Goal: Transaction & Acquisition: Purchase product/service

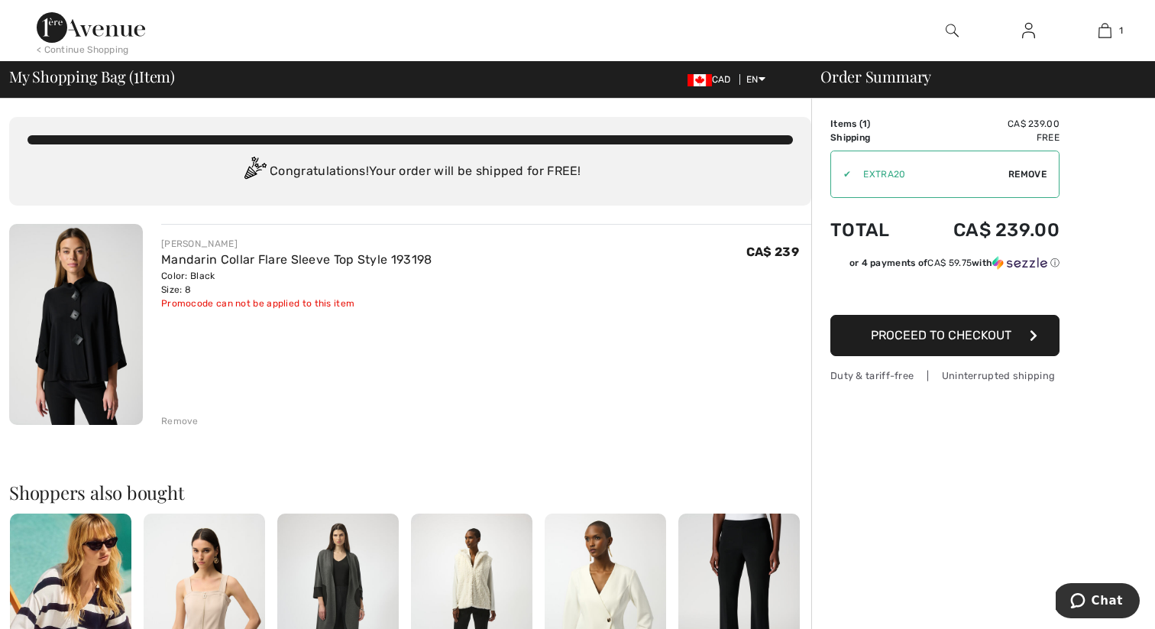
click at [951, 336] on span "Proceed to Checkout" at bounding box center [941, 335] width 141 height 15
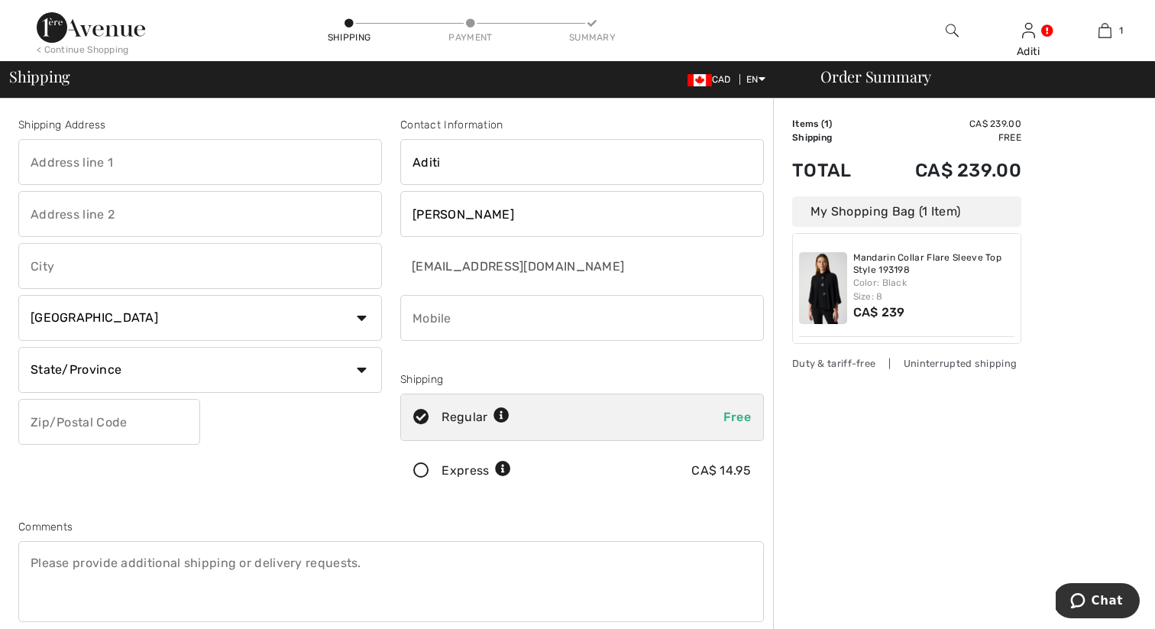
click at [420, 470] on icon at bounding box center [421, 471] width 41 height 16
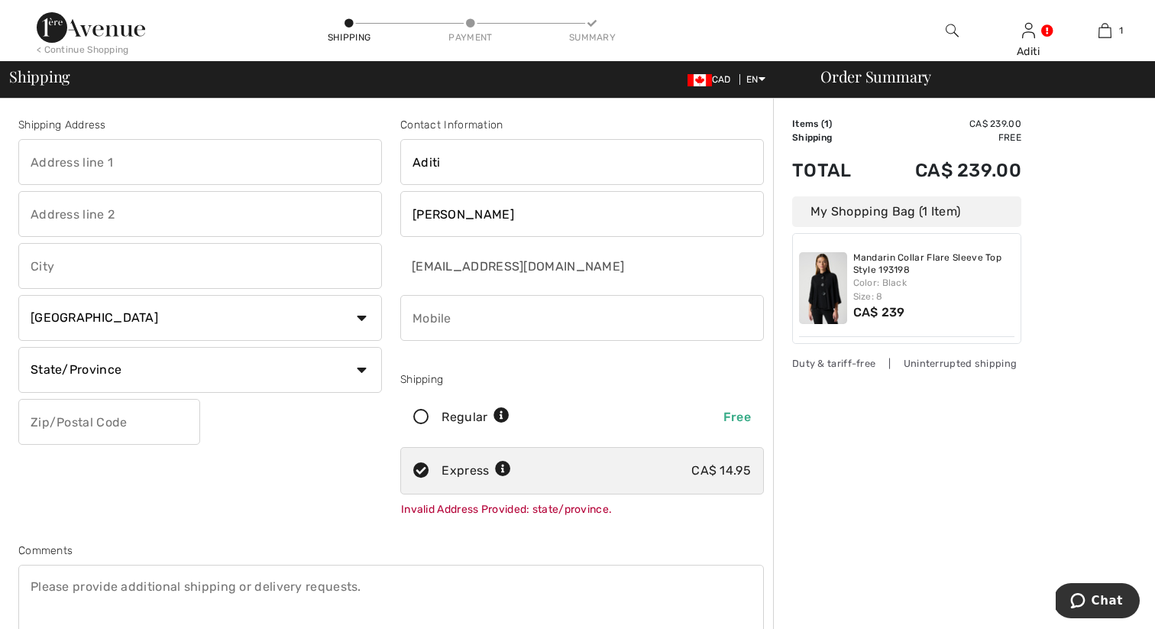
click at [237, 171] on input "text" at bounding box center [200, 162] width 364 height 46
type input "51 Lower Simcoe Street"
type input "209"
type input "Toronto"
select select "ON"
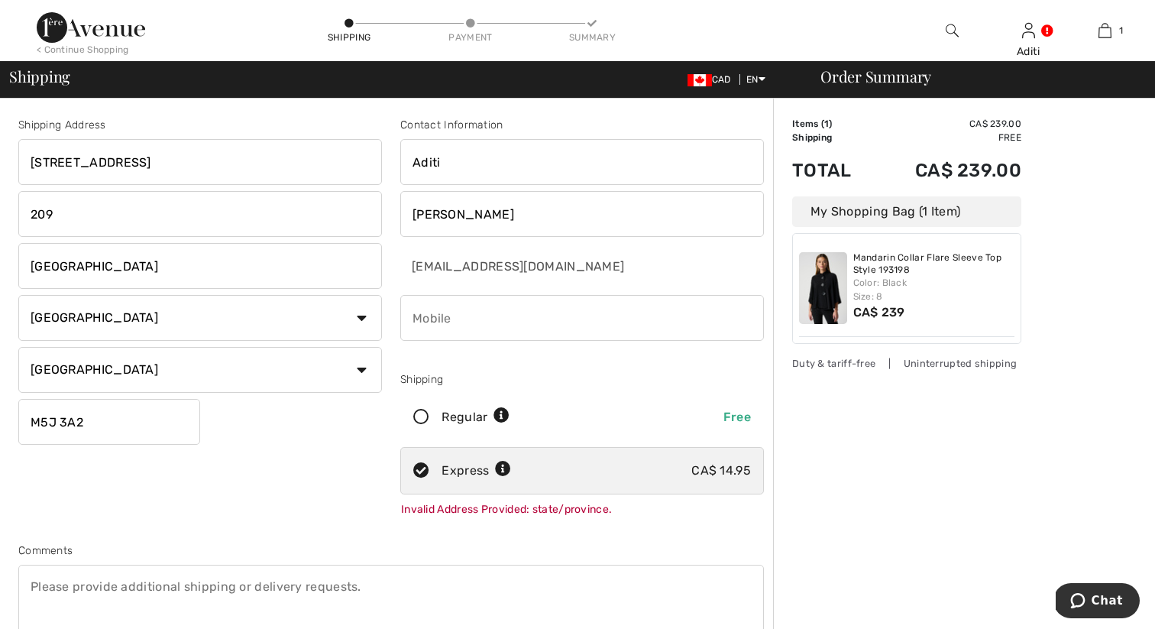
type input "M5J3A2"
click at [567, 319] on input "phone" at bounding box center [582, 318] width 364 height 46
type input "6476414395"
drag, startPoint x: 157, startPoint y: 433, endPoint x: 18, endPoint y: 426, distance: 139.2
click at [18, 426] on input "M5H3M7" at bounding box center [109, 422] width 182 height 46
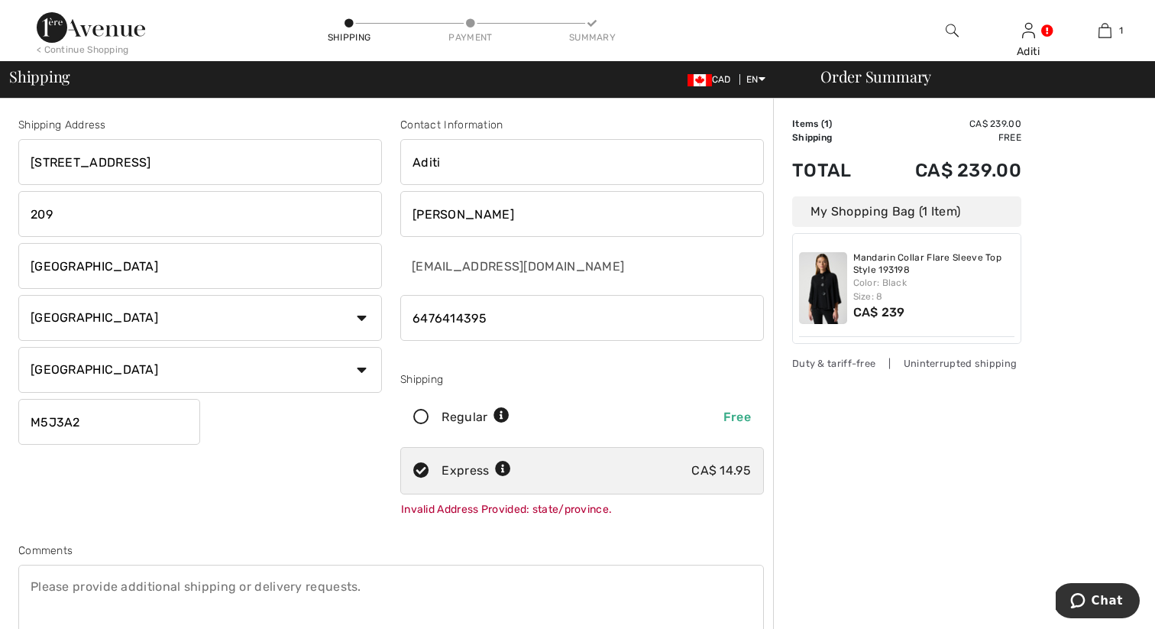
type input "M5J3A2"
click at [39, 504] on div "Shipping Address 51 Lower Simcoe Street 209 Toronto Country Canada United State…" at bounding box center [200, 320] width 382 height 407
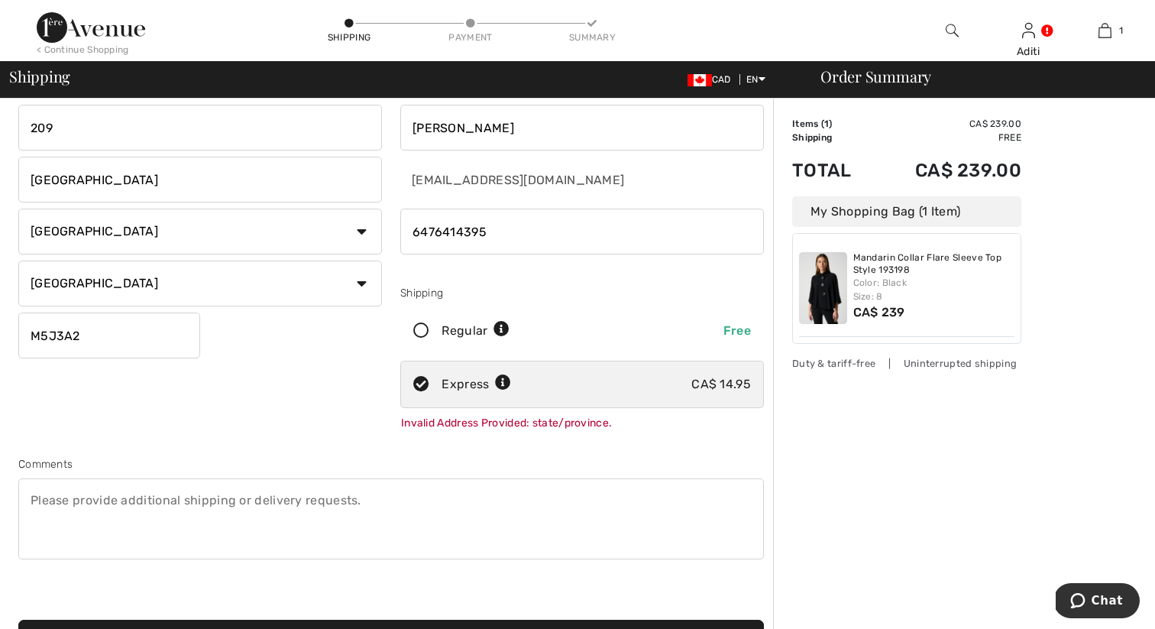
scroll to position [86, 0]
click at [257, 411] on div "Shipping Address 51 Lower Simcoe Street 209 Toronto Country Canada United State…" at bounding box center [200, 234] width 382 height 407
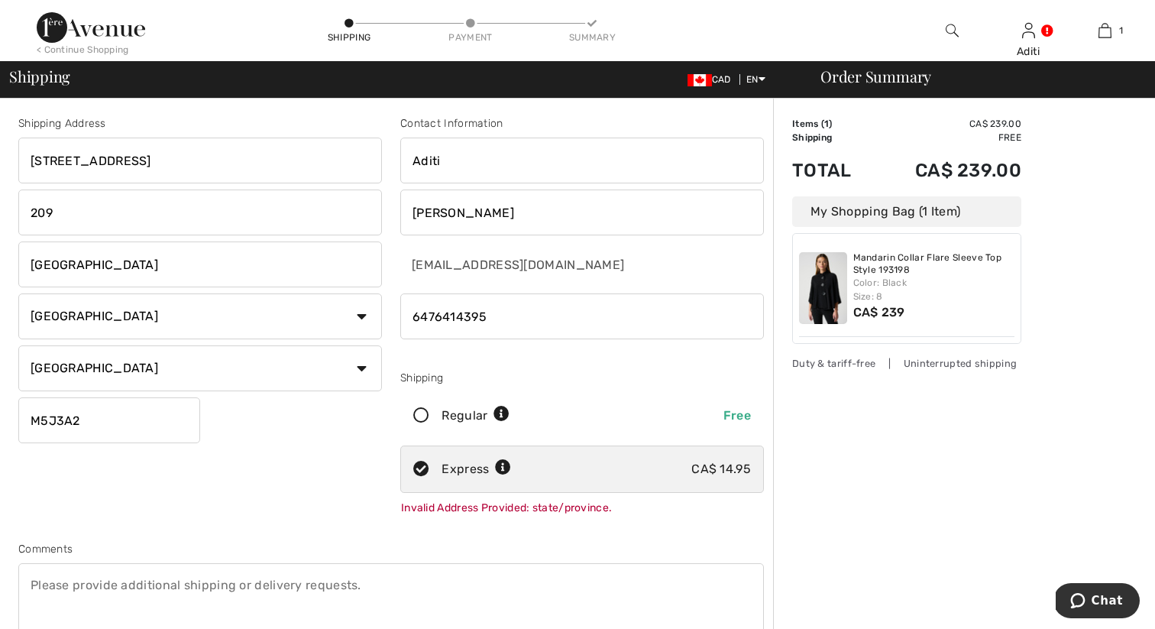
scroll to position [0, 0]
click at [924, 515] on div "Order Summary Details Items ( 1 ) CA$ 239.00 Promo code CA$ 0.00 Shipping Free …" at bounding box center [964, 559] width 382 height 921
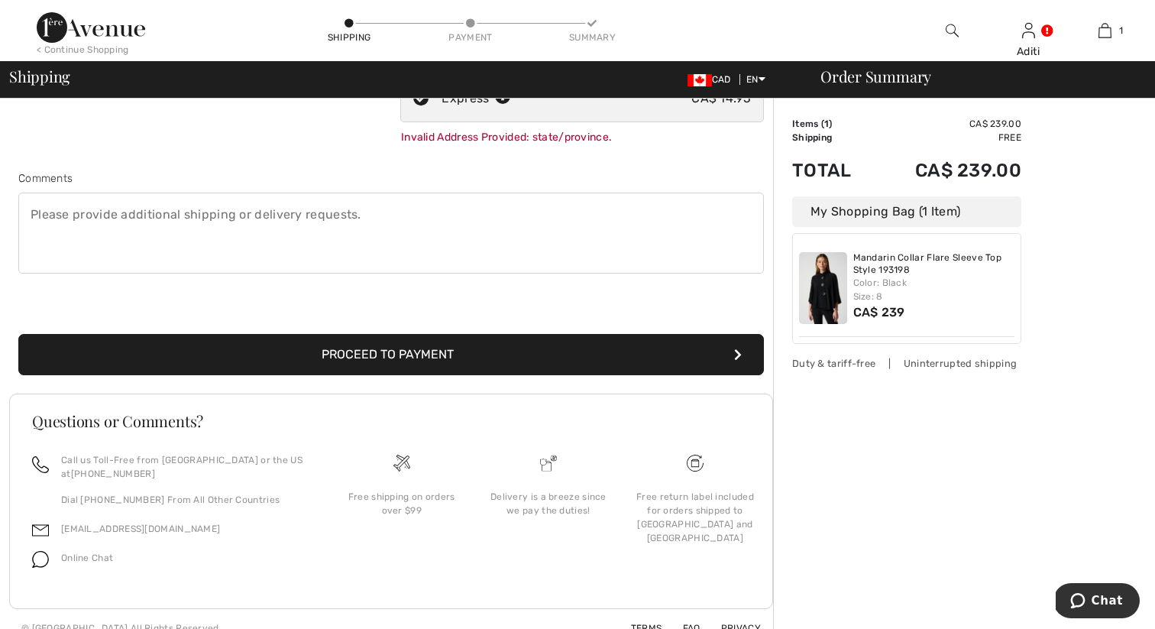
scroll to position [341, 0]
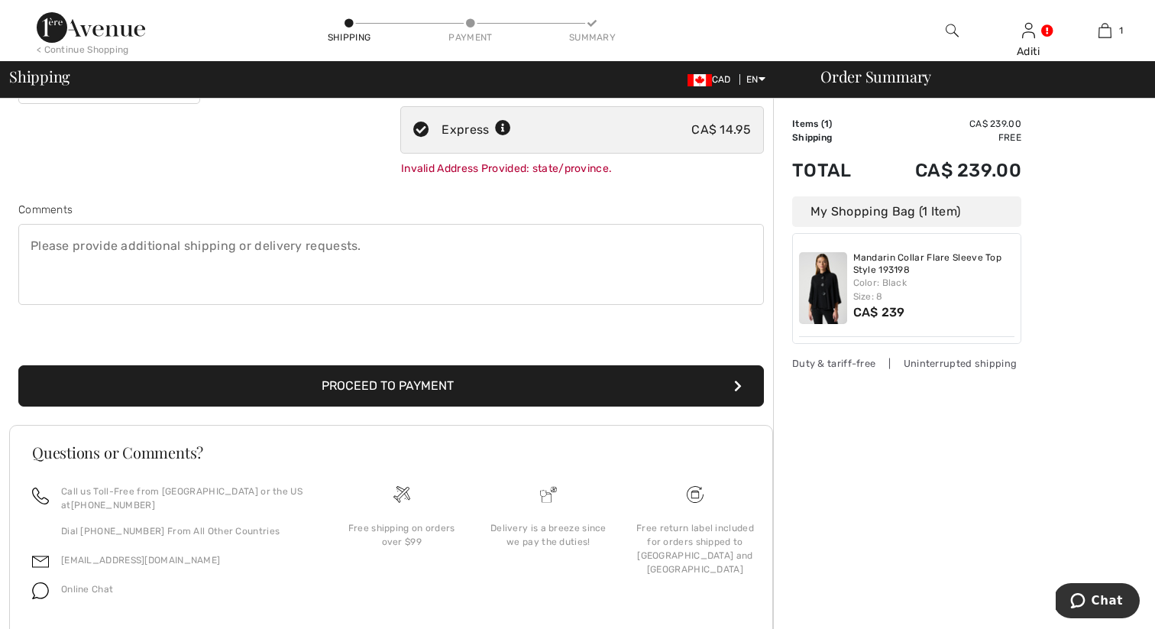
click at [571, 394] on button "Proceed to Payment" at bounding box center [391, 385] width 746 height 41
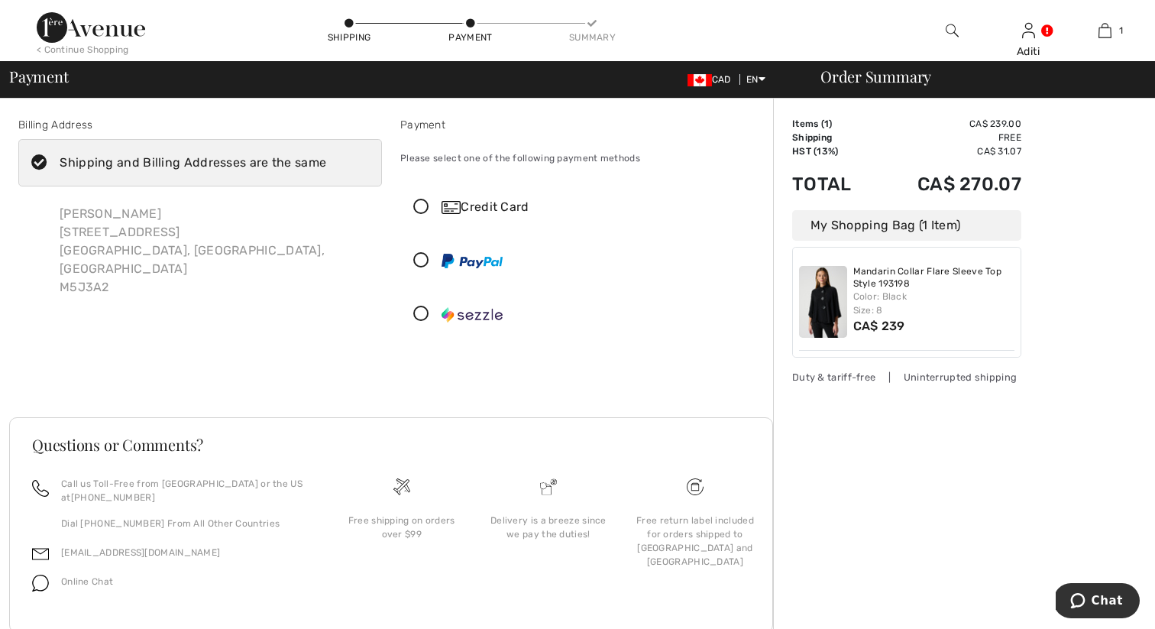
click at [418, 209] on icon at bounding box center [421, 207] width 41 height 16
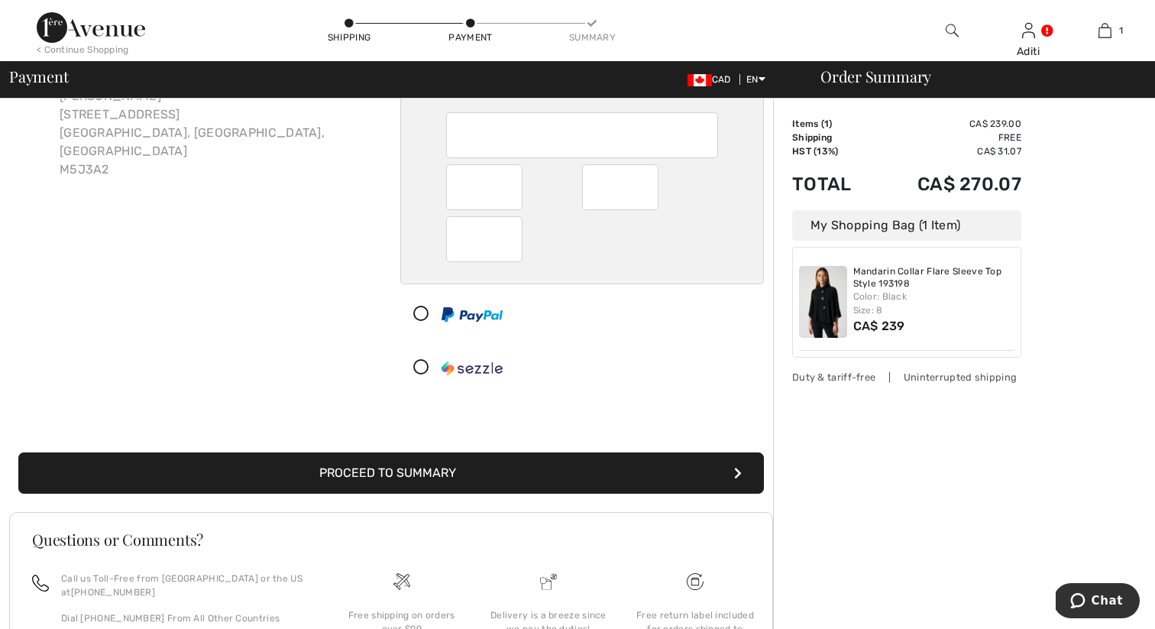
scroll to position [254, 0]
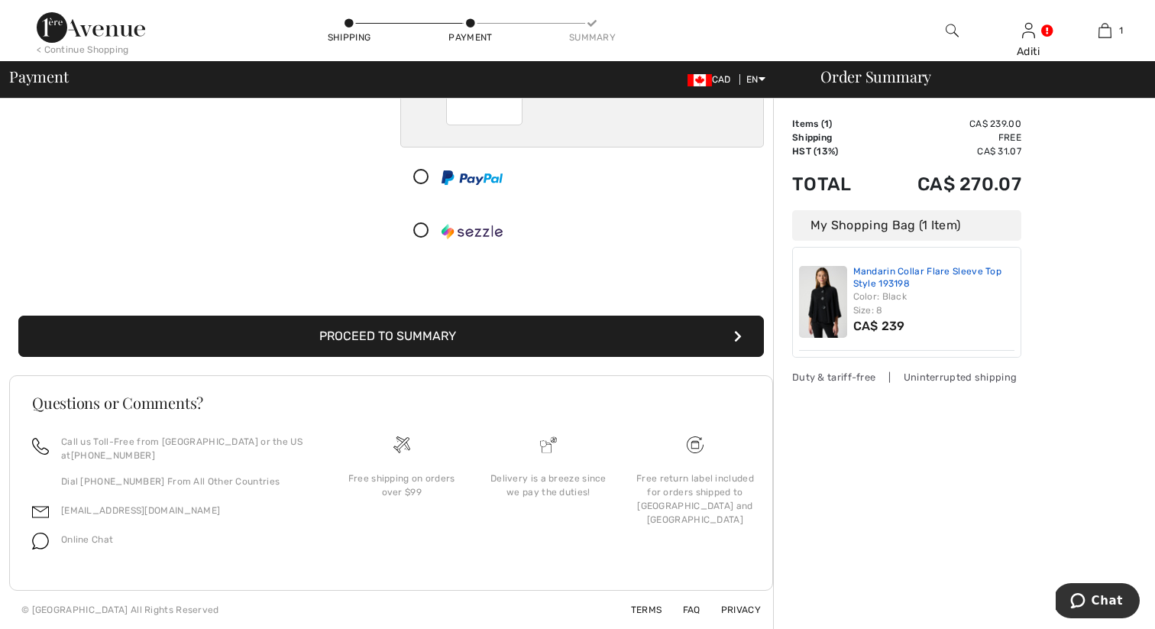
click at [882, 279] on link "Mandarin Collar Flare Sleeve Top Style 193198" at bounding box center [935, 278] width 162 height 24
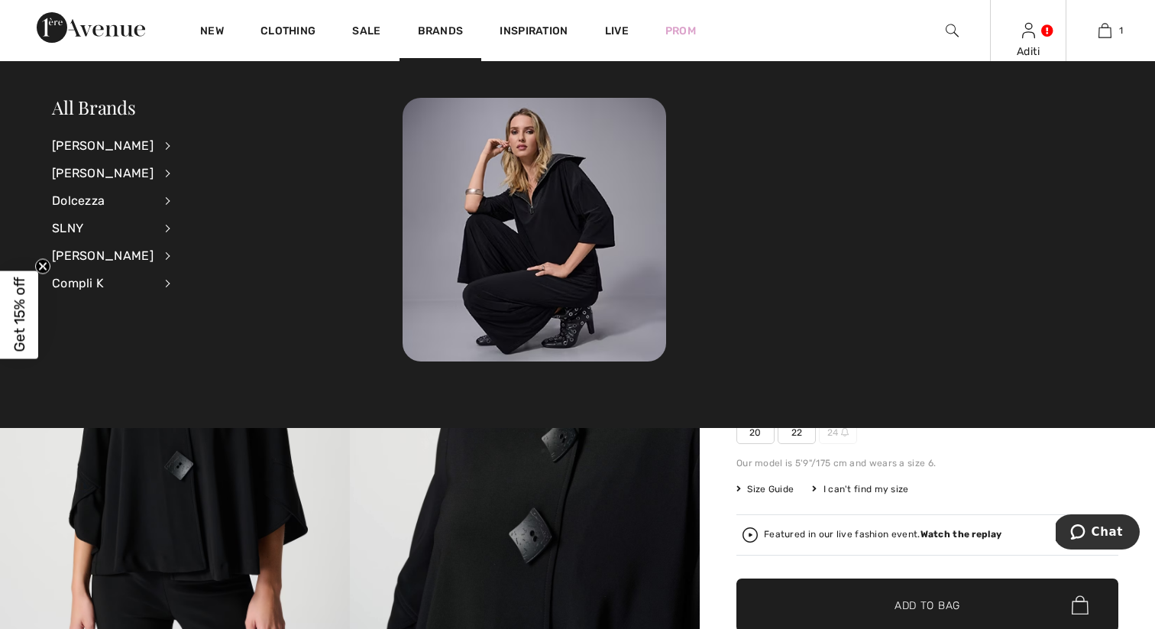
click at [1035, 32] on link at bounding box center [1028, 30] width 13 height 15
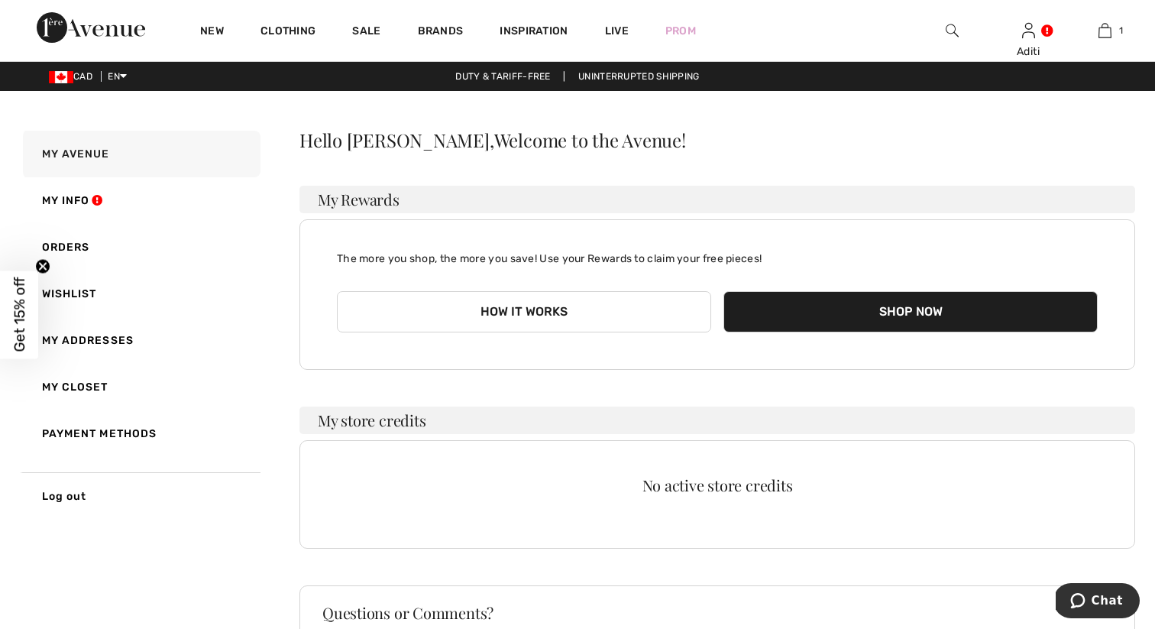
click at [26, 332] on span "Get 15% off" at bounding box center [20, 314] width 18 height 75
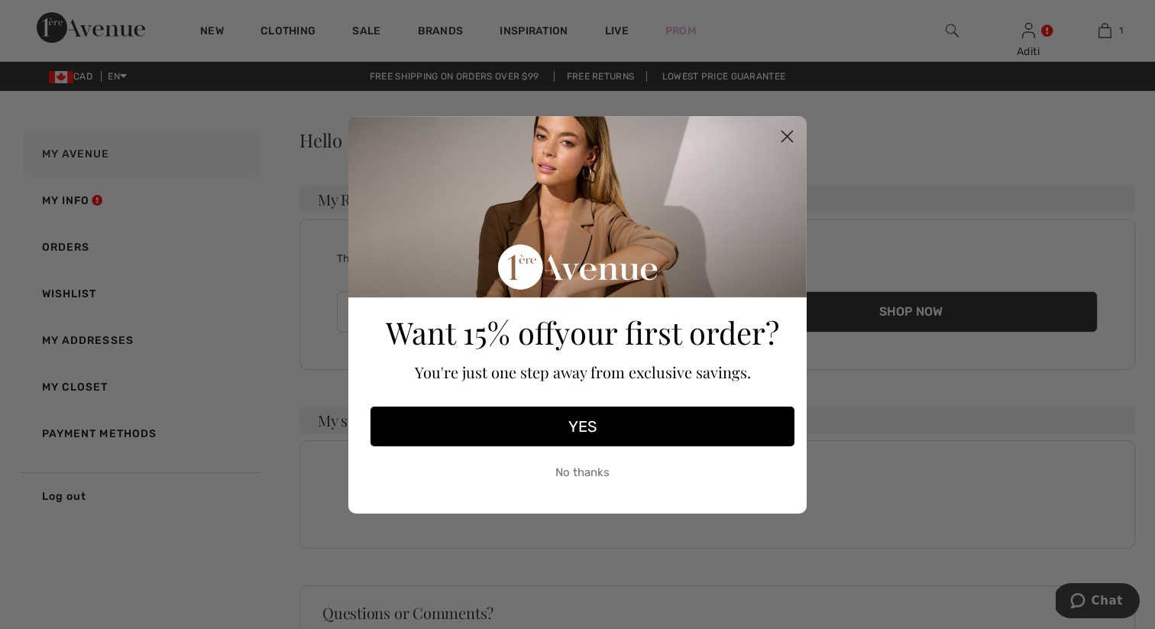
click at [584, 424] on button "YES" at bounding box center [583, 427] width 424 height 40
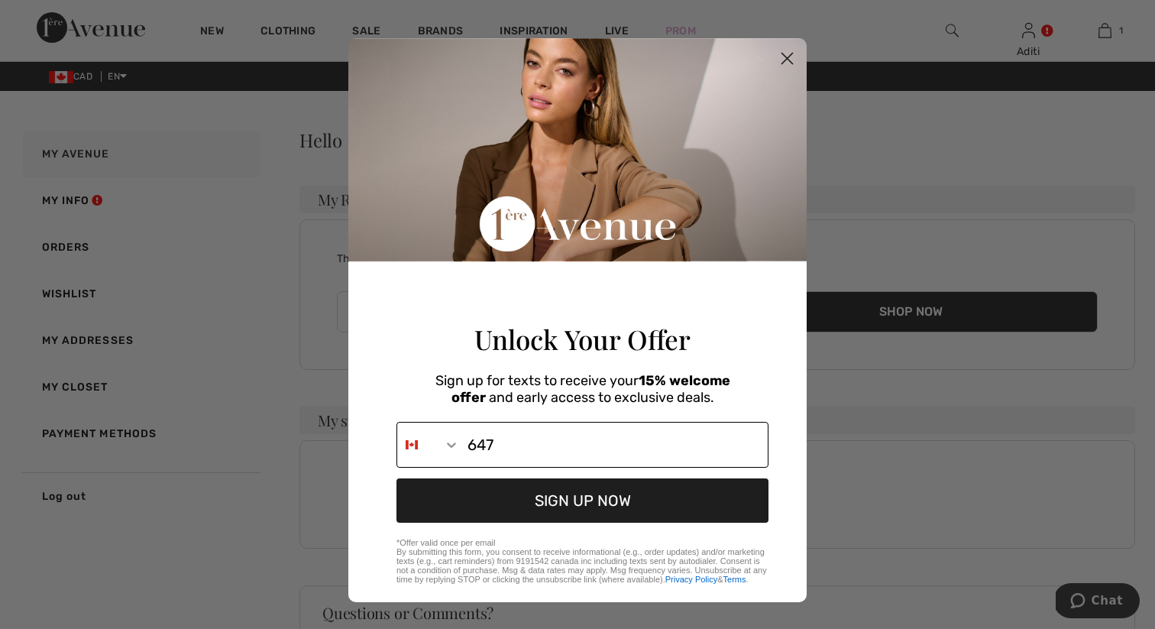
type input "[PHONE_NUMBER]"
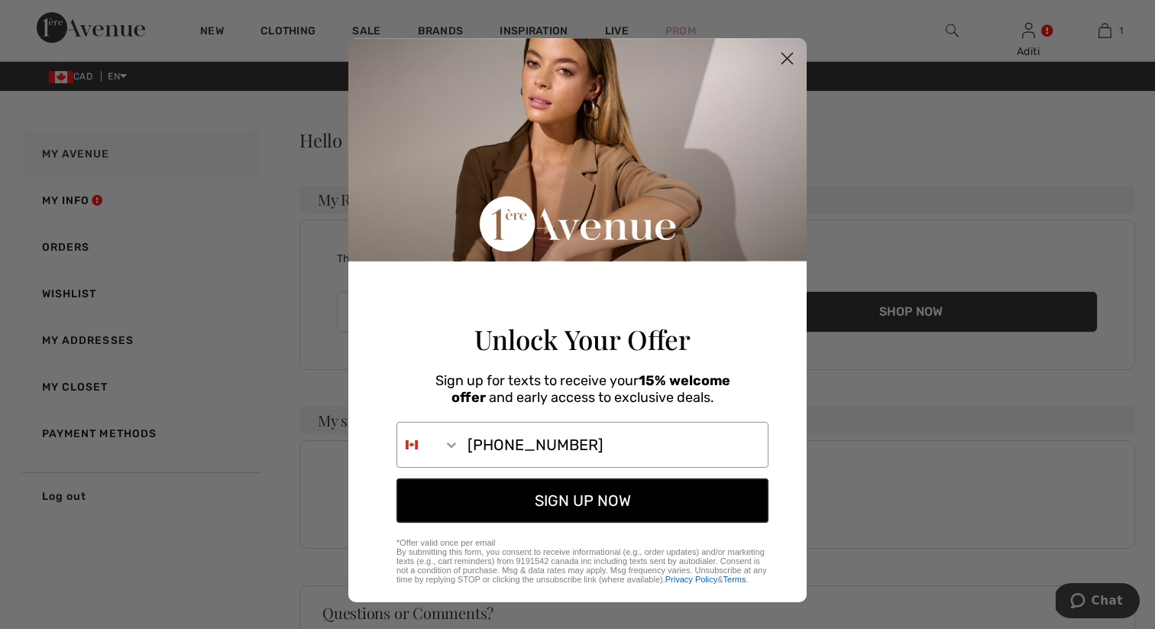
click at [530, 523] on button "SIGN UP NOW" at bounding box center [583, 500] width 372 height 44
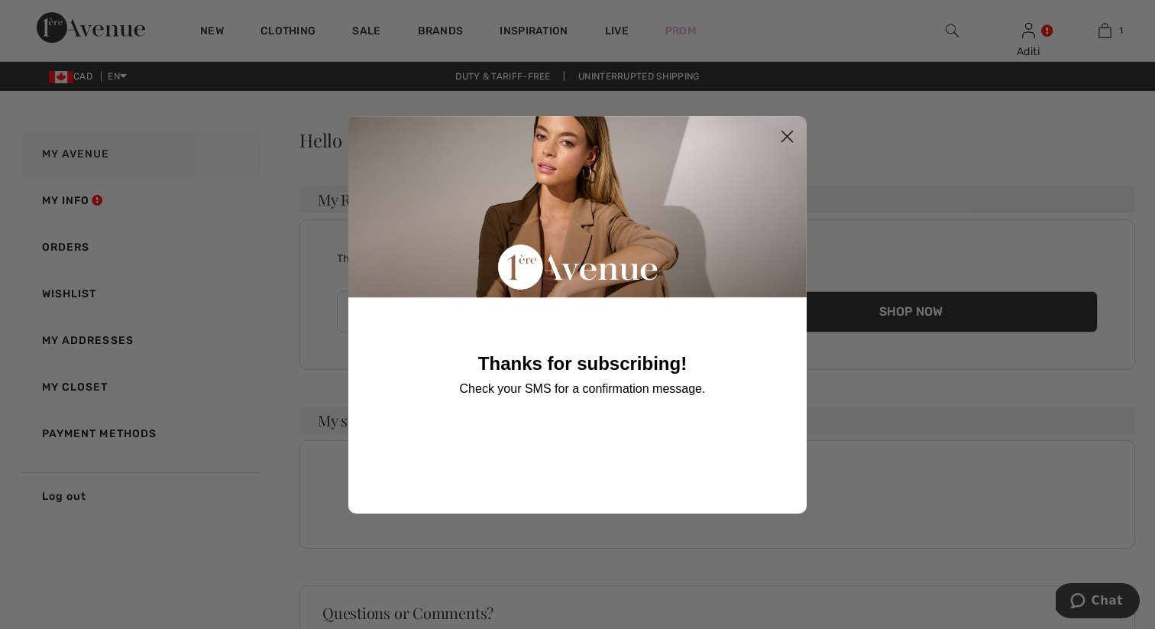
click at [786, 136] on icon "Close dialog" at bounding box center [787, 136] width 11 height 11
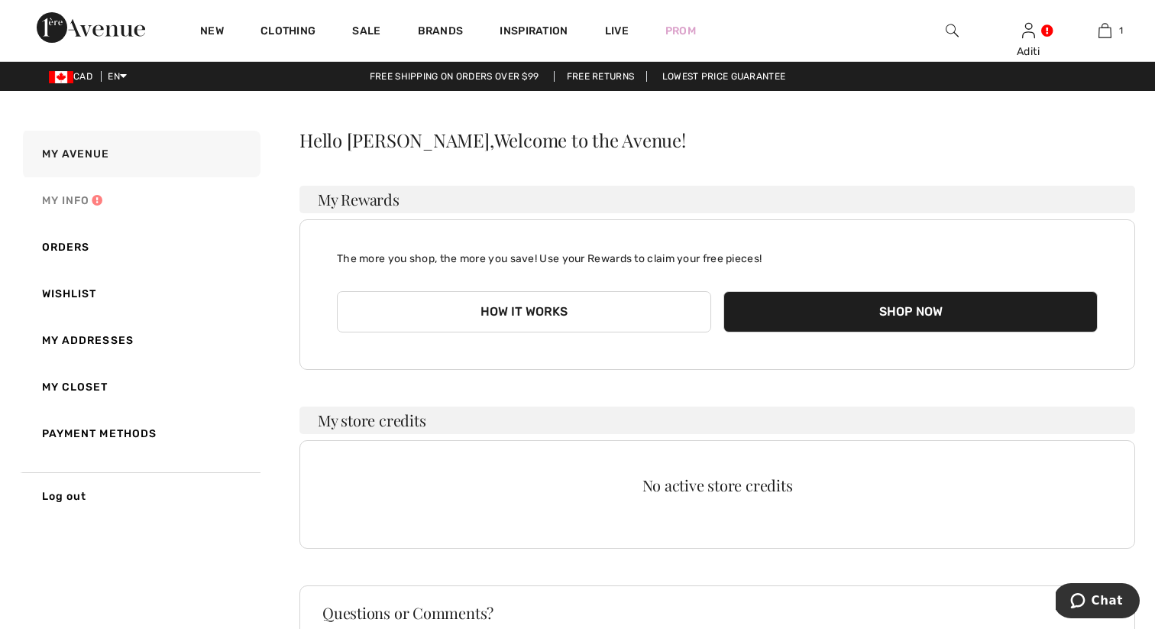
click at [61, 203] on link "My Info" at bounding box center [140, 200] width 241 height 47
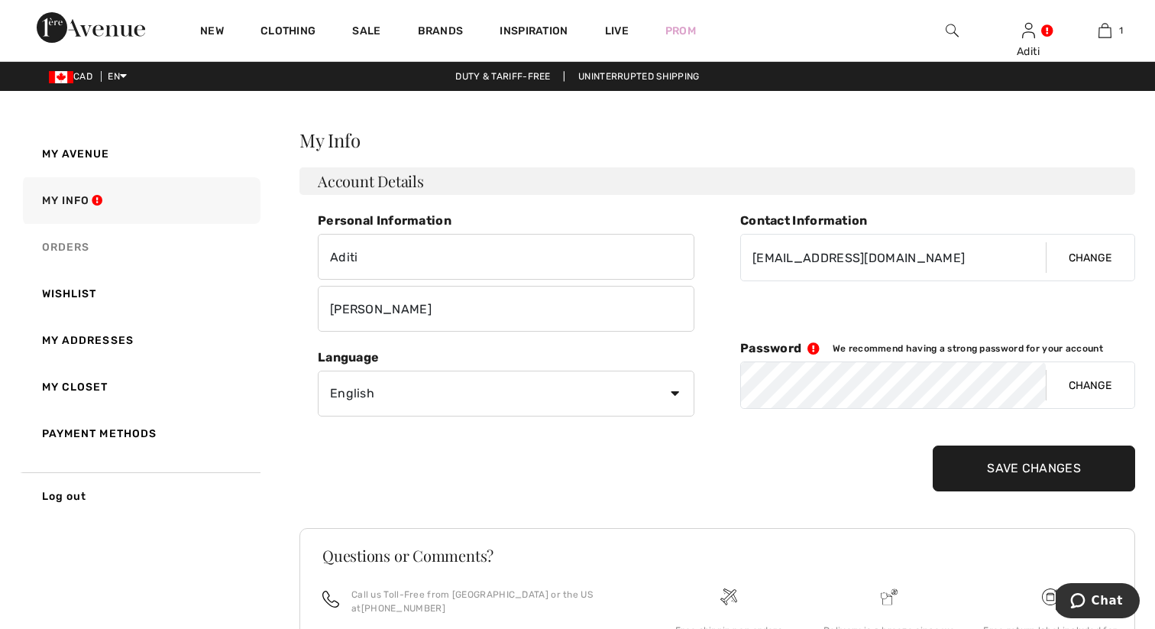
click at [69, 244] on link "Orders" at bounding box center [140, 247] width 241 height 47
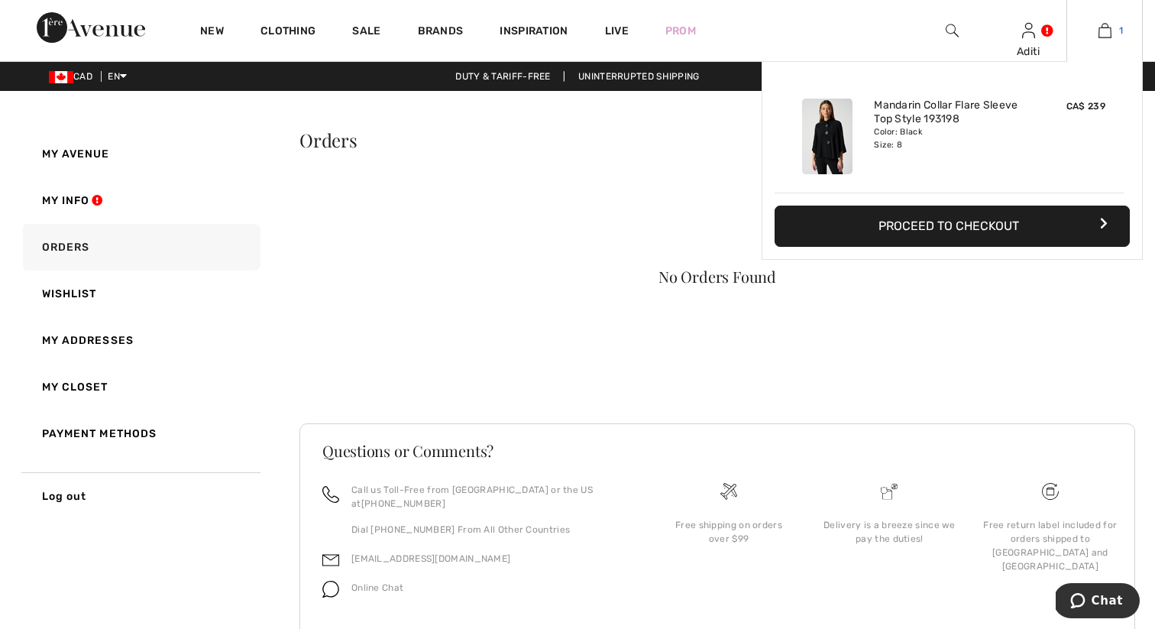
click at [1113, 31] on link "1" at bounding box center [1105, 30] width 75 height 18
click at [913, 225] on button "Proceed to Checkout" at bounding box center [952, 226] width 355 height 41
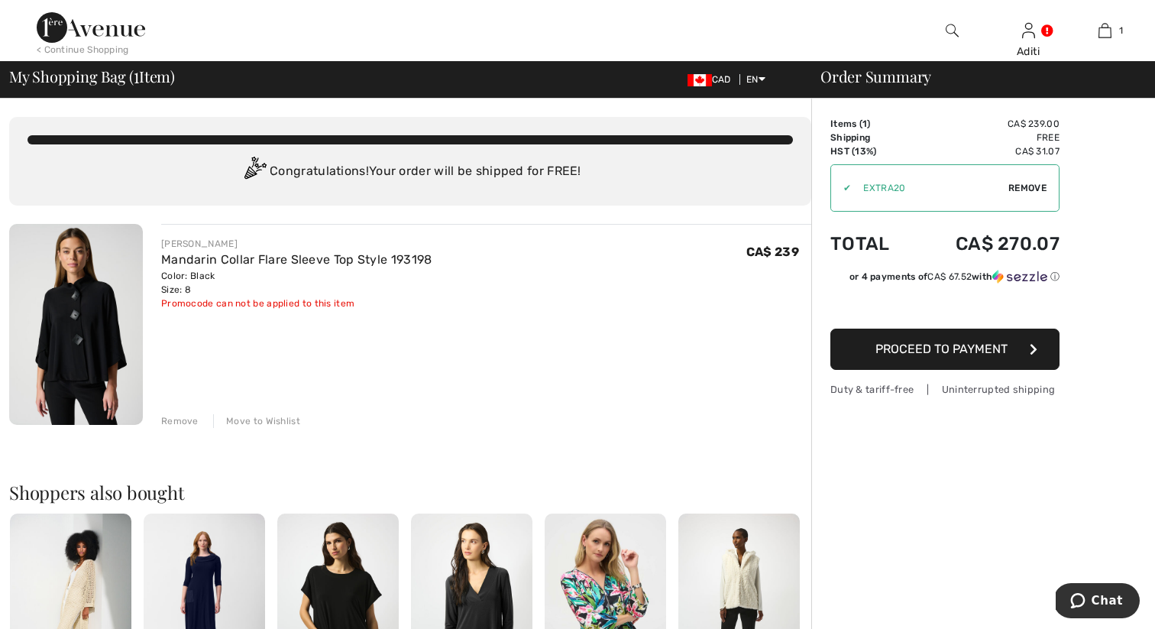
click at [942, 355] on span "Proceed to Payment" at bounding box center [942, 349] width 132 height 15
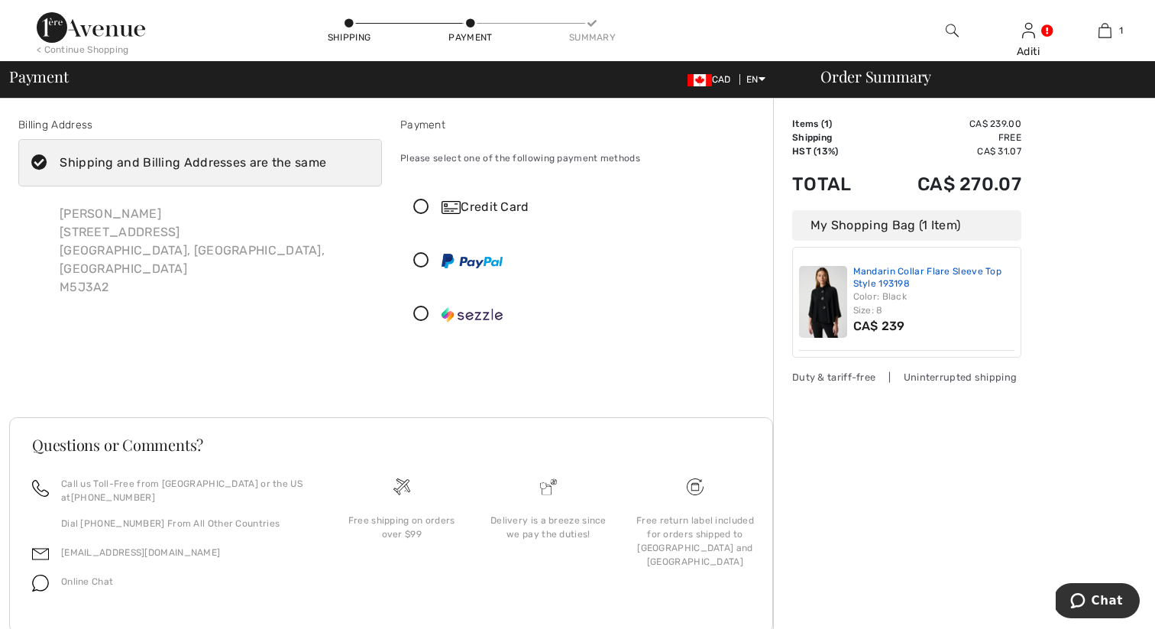
click at [892, 277] on link "Mandarin Collar Flare Sleeve Top Style 193198" at bounding box center [935, 278] width 162 height 24
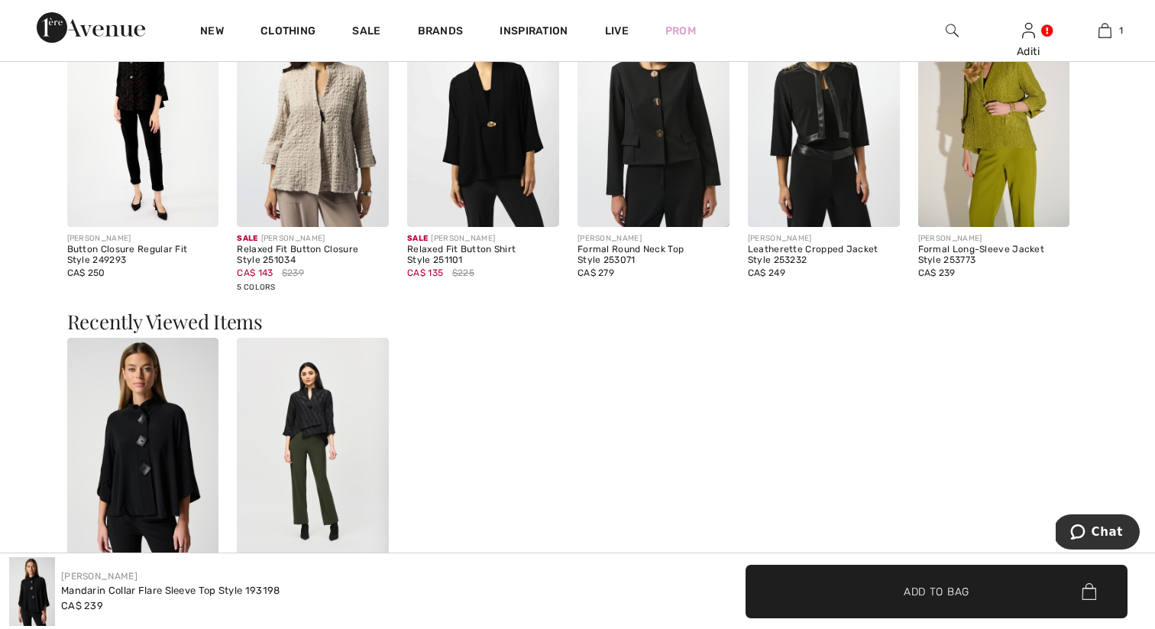
scroll to position [2794, 0]
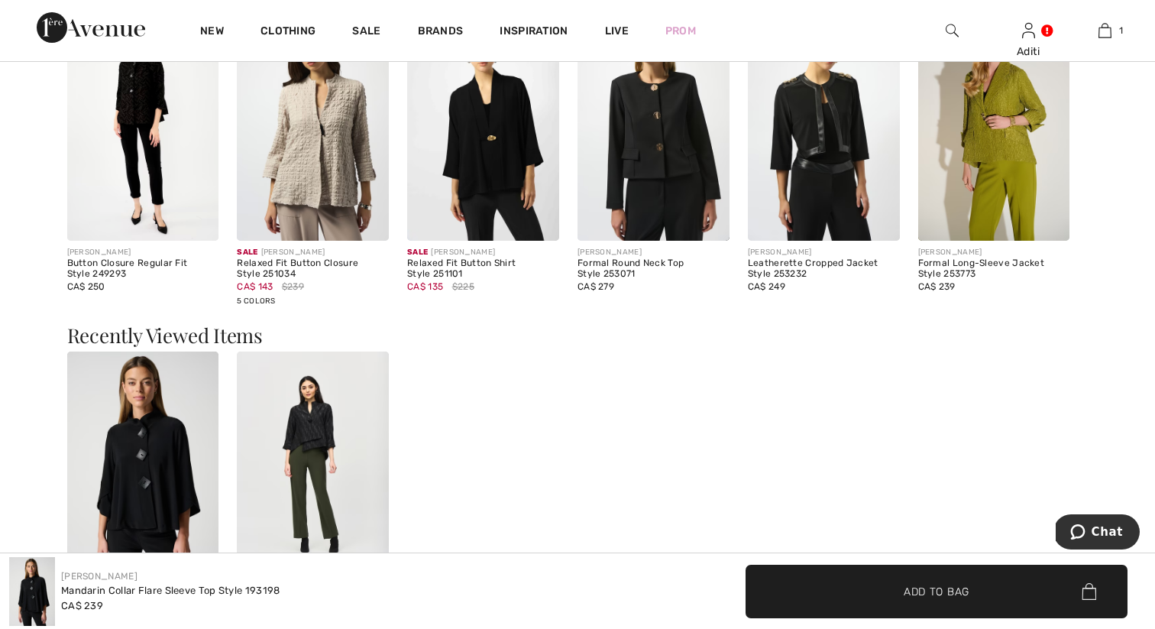
click at [976, 269] on div "Formal Long-Sleeve Jacket Style 253773" at bounding box center [995, 268] width 152 height 21
click at [1005, 179] on img at bounding box center [995, 127] width 152 height 228
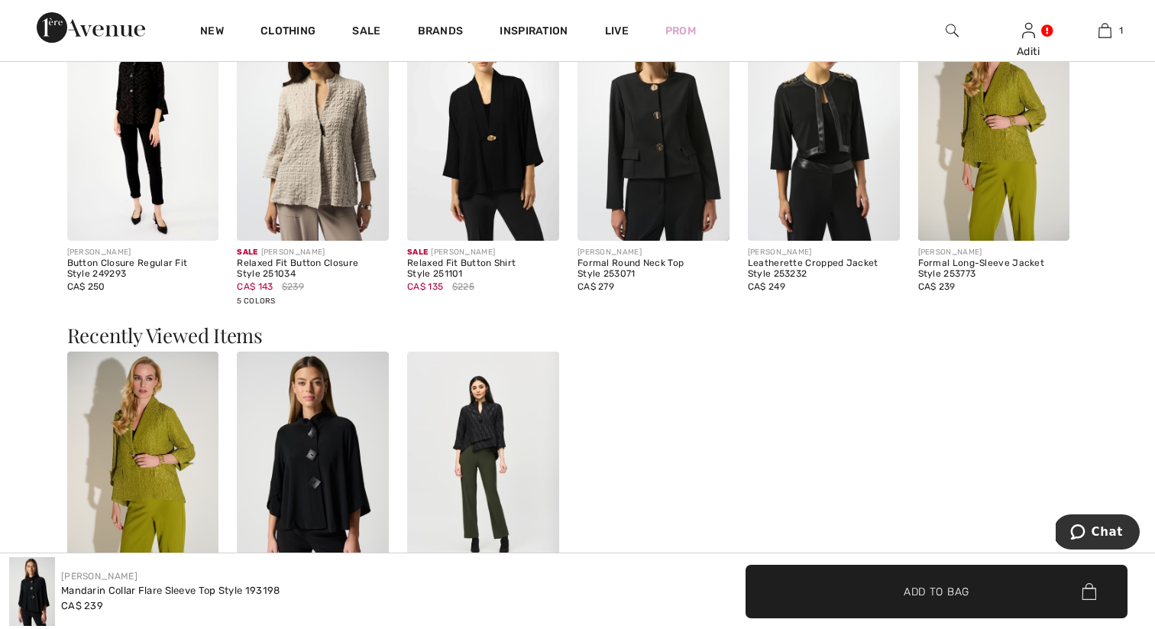
click at [326, 176] on img at bounding box center [313, 127] width 152 height 228
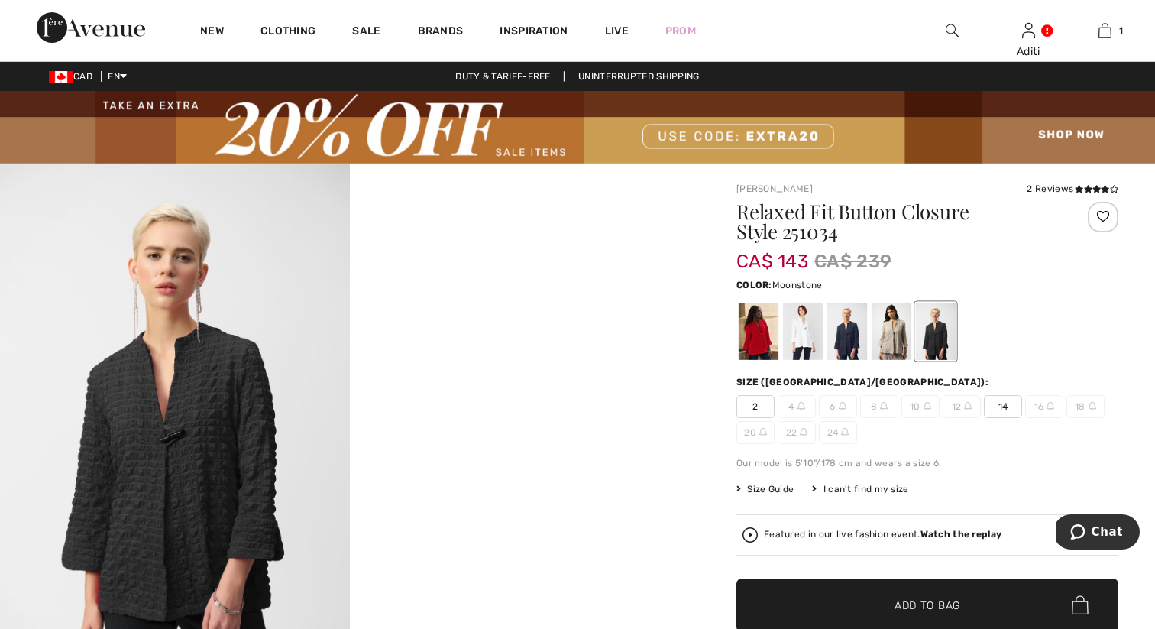
click at [889, 331] on div at bounding box center [892, 331] width 40 height 57
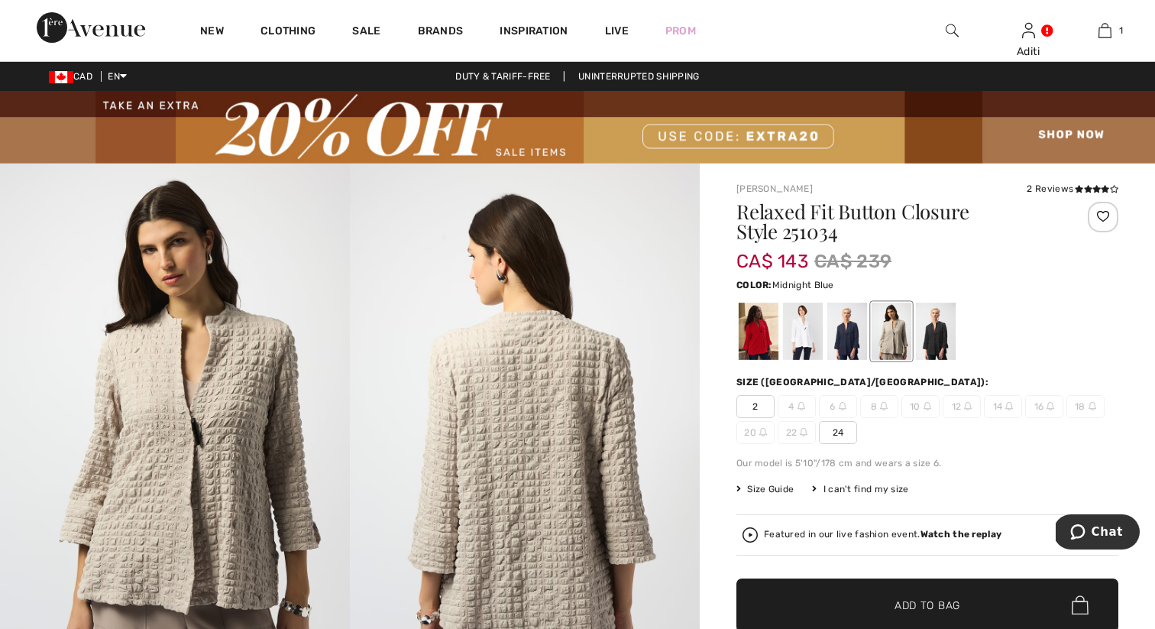
click at [842, 336] on div at bounding box center [848, 331] width 40 height 57
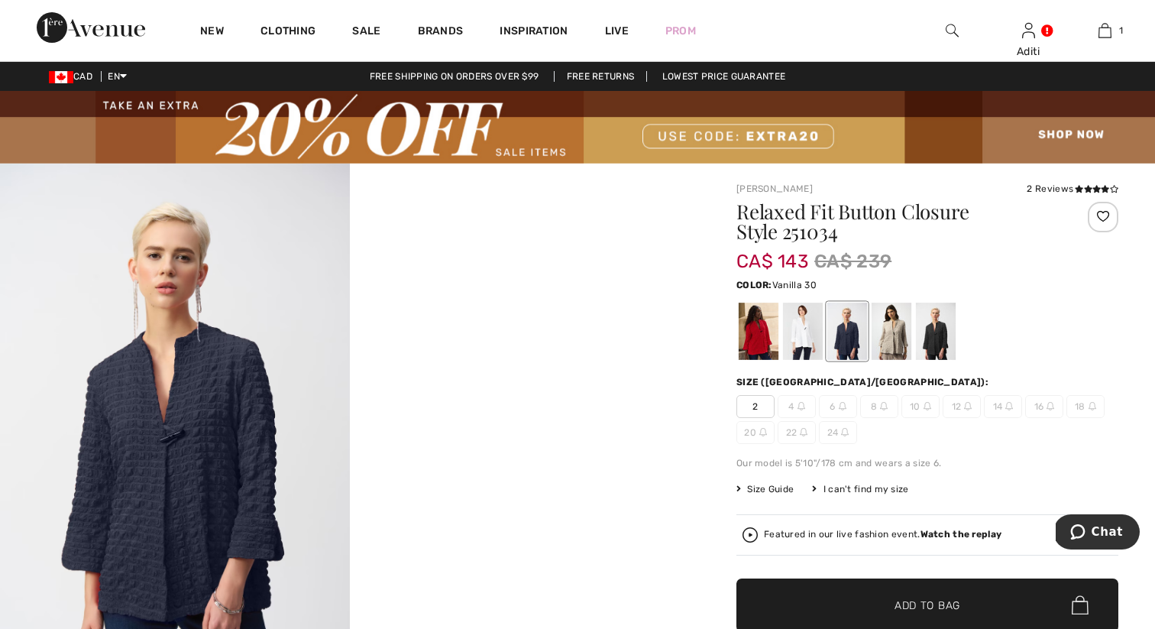
click at [802, 333] on div at bounding box center [803, 331] width 40 height 57
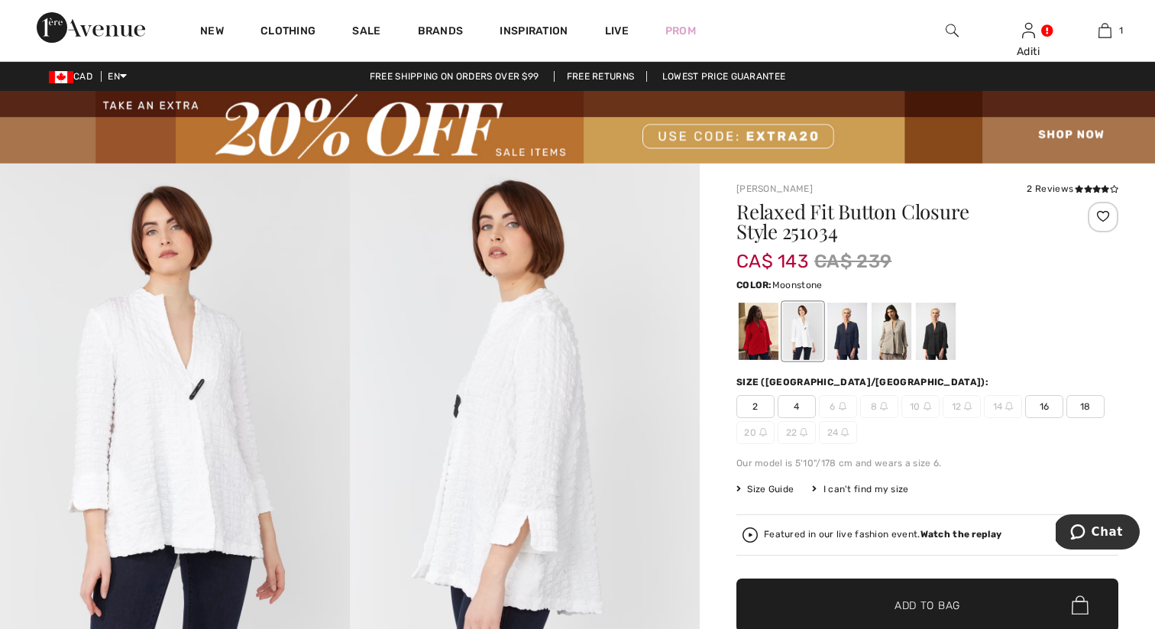
click at [883, 331] on div at bounding box center [892, 331] width 40 height 57
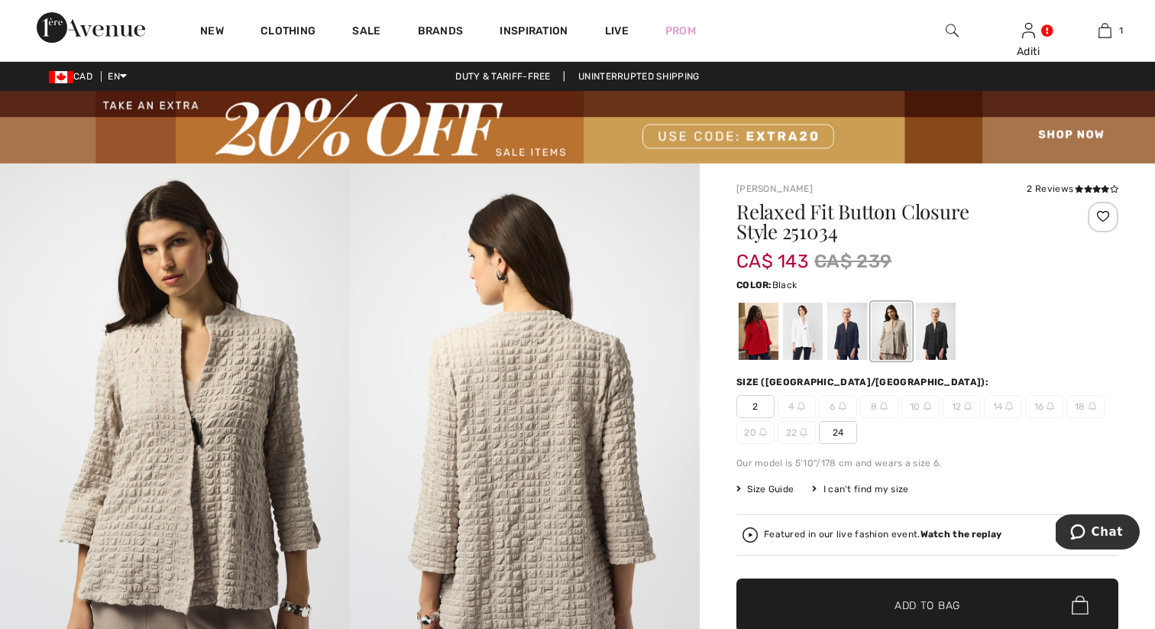
click at [939, 331] on div at bounding box center [936, 331] width 40 height 57
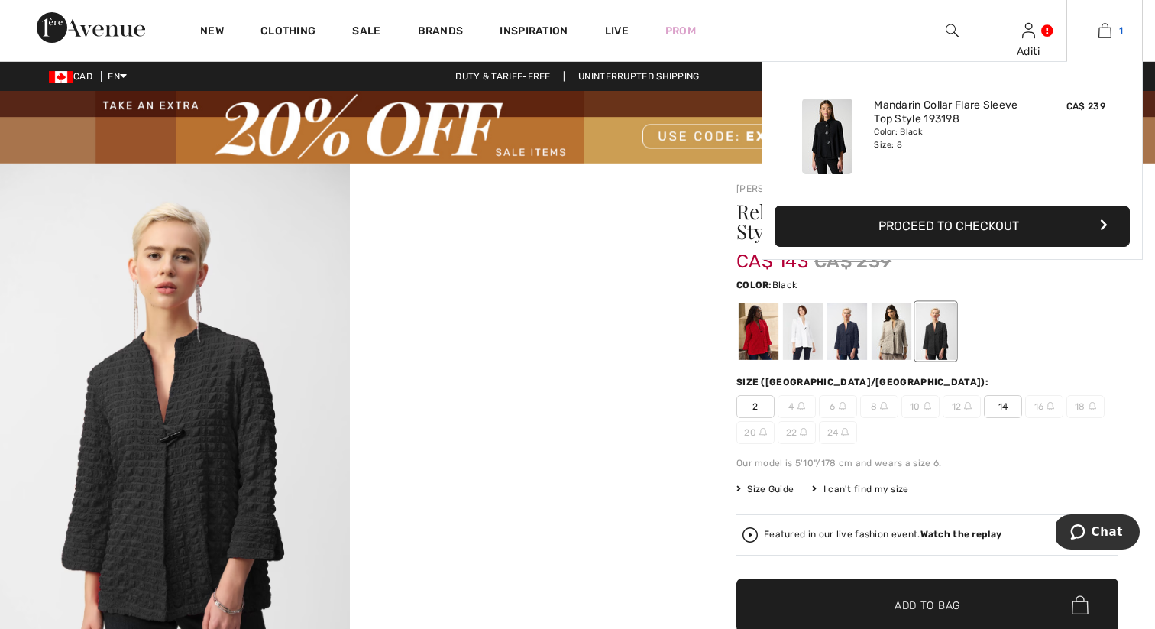
click at [1110, 35] on img at bounding box center [1105, 30] width 13 height 18
click at [923, 232] on button "Proceed to Checkout" at bounding box center [952, 226] width 355 height 41
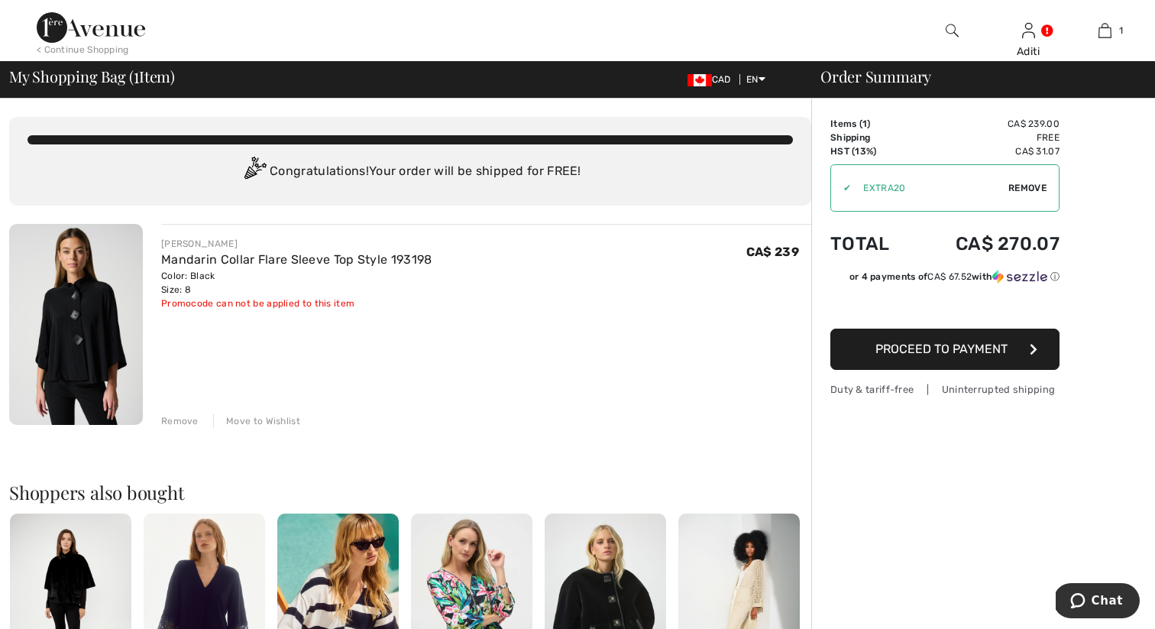
click at [945, 347] on span "Proceed to Payment" at bounding box center [942, 349] width 132 height 15
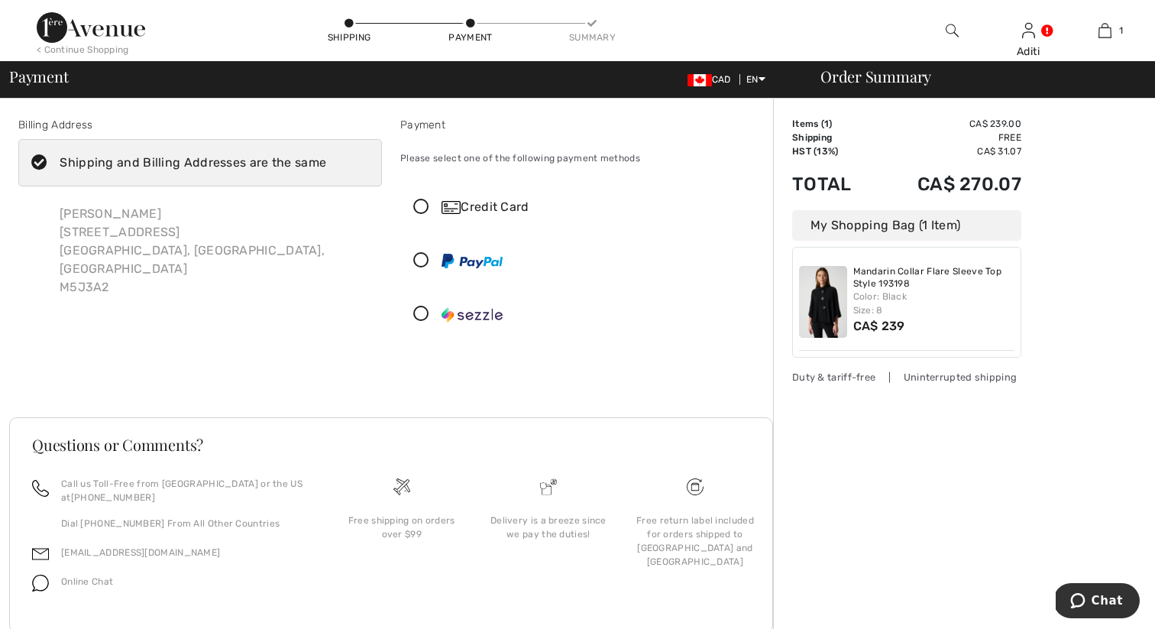
click at [420, 209] on icon at bounding box center [421, 207] width 41 height 16
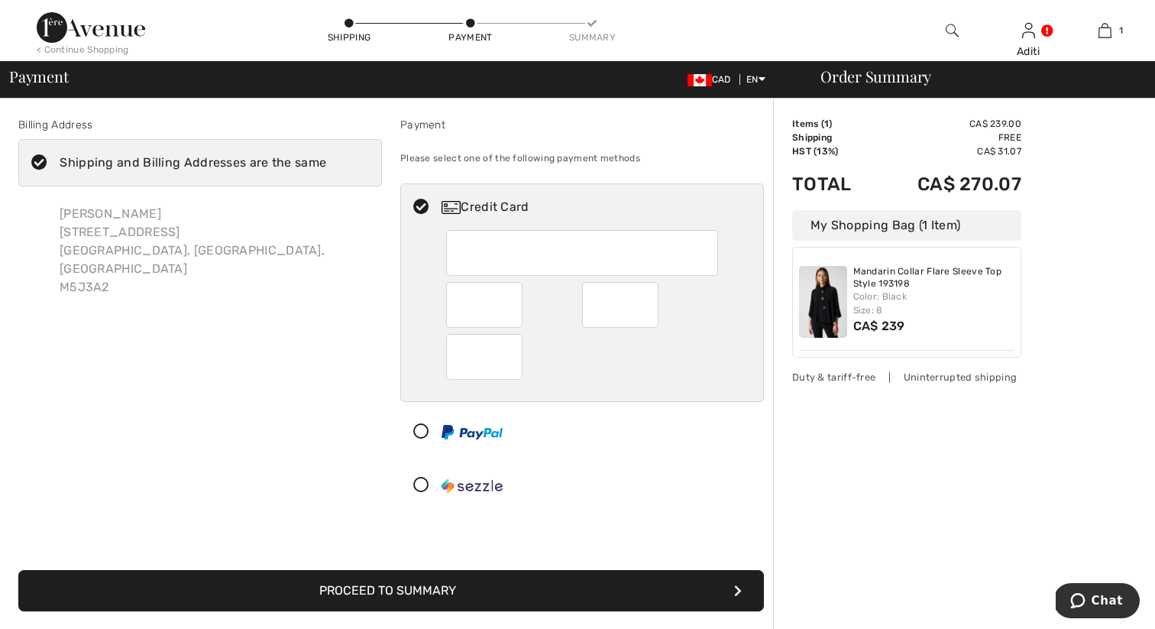
click at [651, 306] on div at bounding box center [620, 305] width 76 height 46
click at [599, 451] on div at bounding box center [576, 432] width 350 height 46
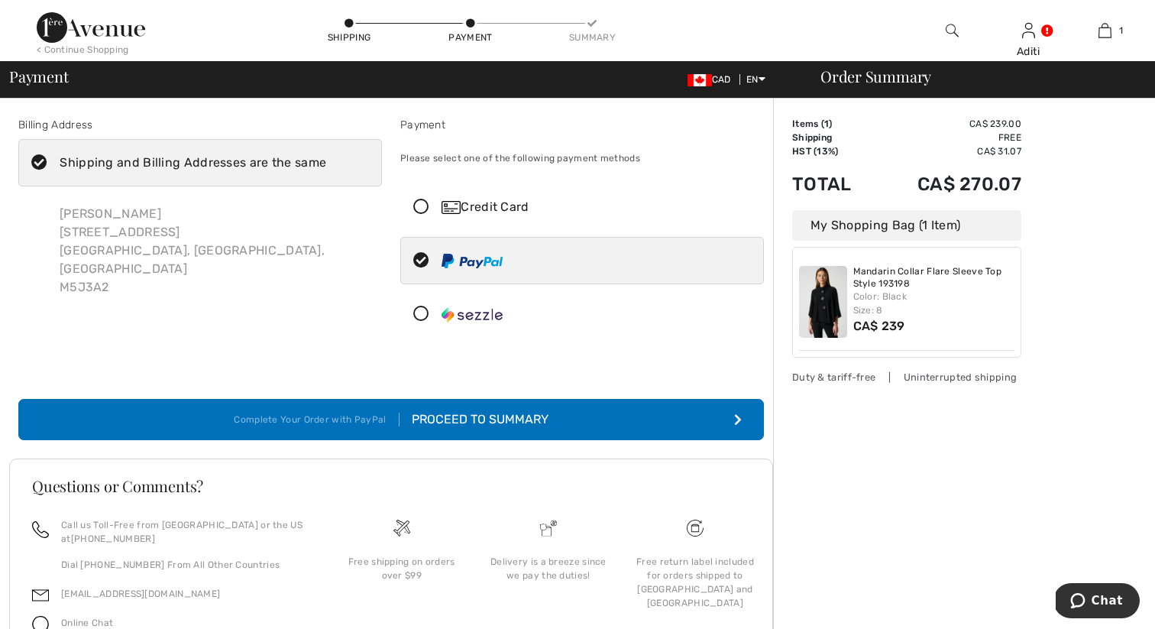
click at [581, 212] on div "Credit Card" at bounding box center [598, 207] width 312 height 18
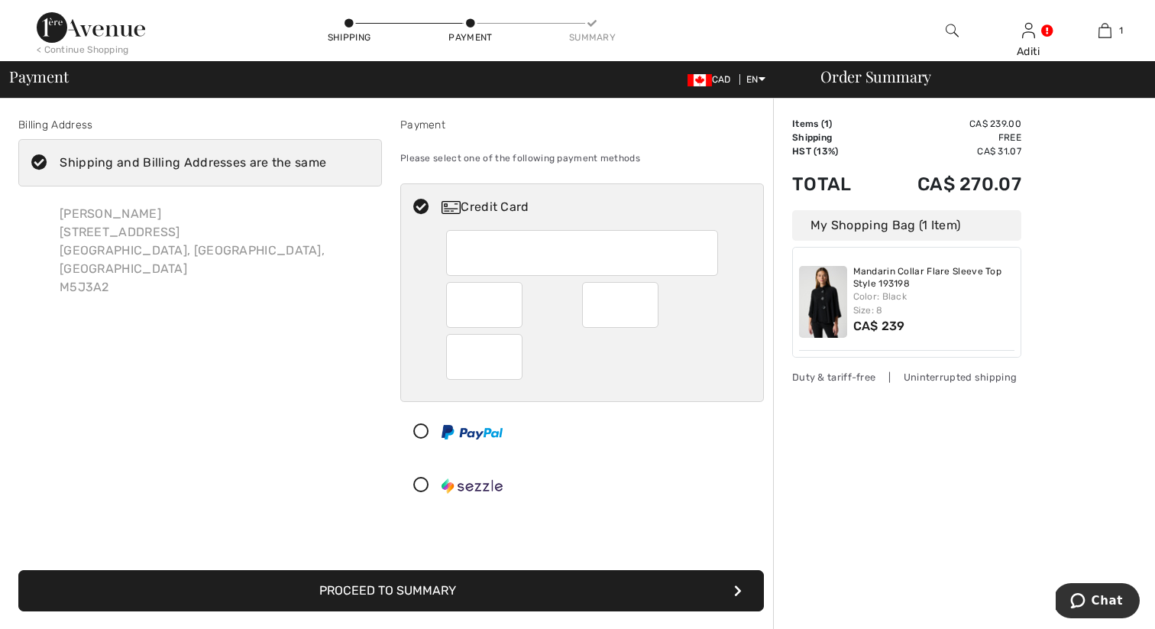
click at [495, 595] on button "Proceed to Summary" at bounding box center [391, 590] width 746 height 41
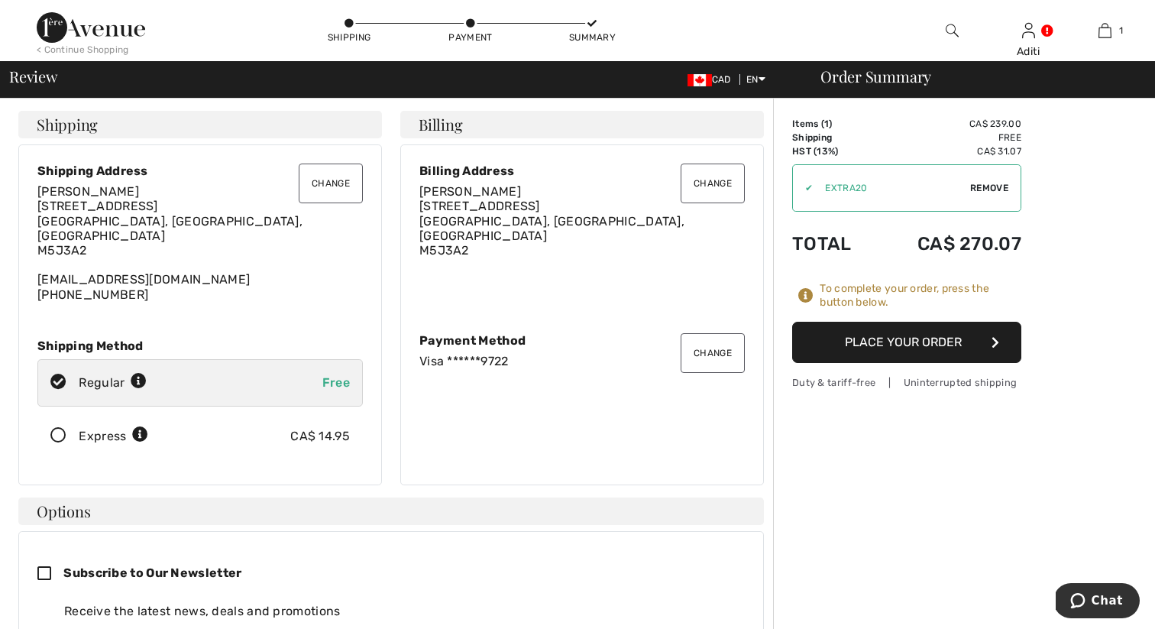
click at [59, 428] on icon at bounding box center [58, 436] width 41 height 16
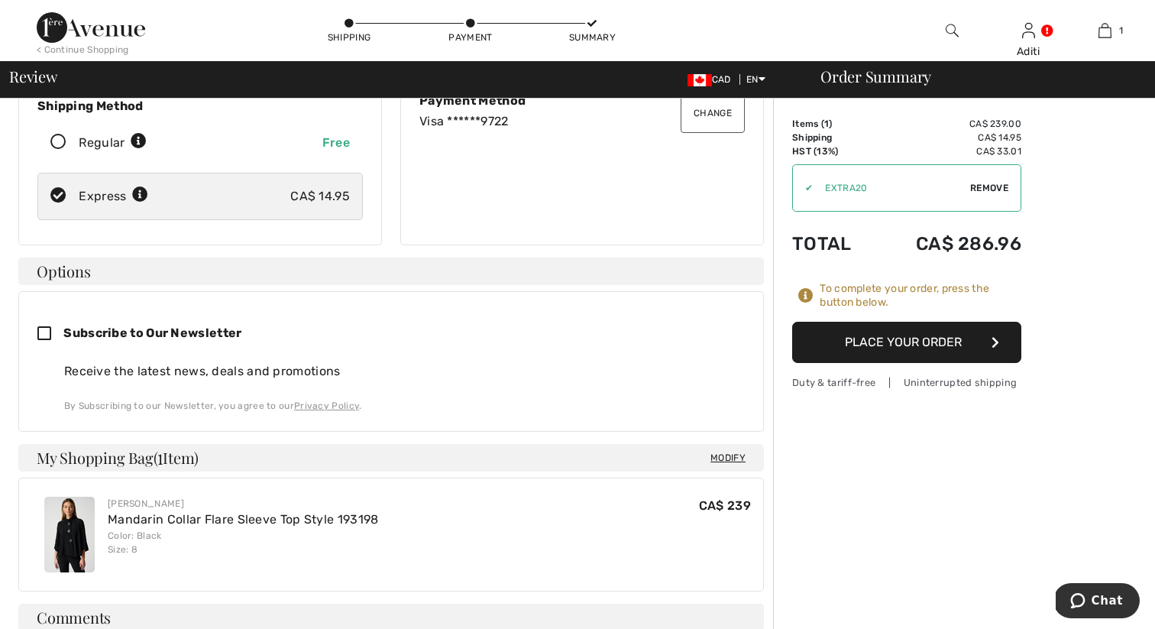
scroll to position [239, 0]
click at [893, 346] on button "Place Your Order" at bounding box center [906, 342] width 229 height 41
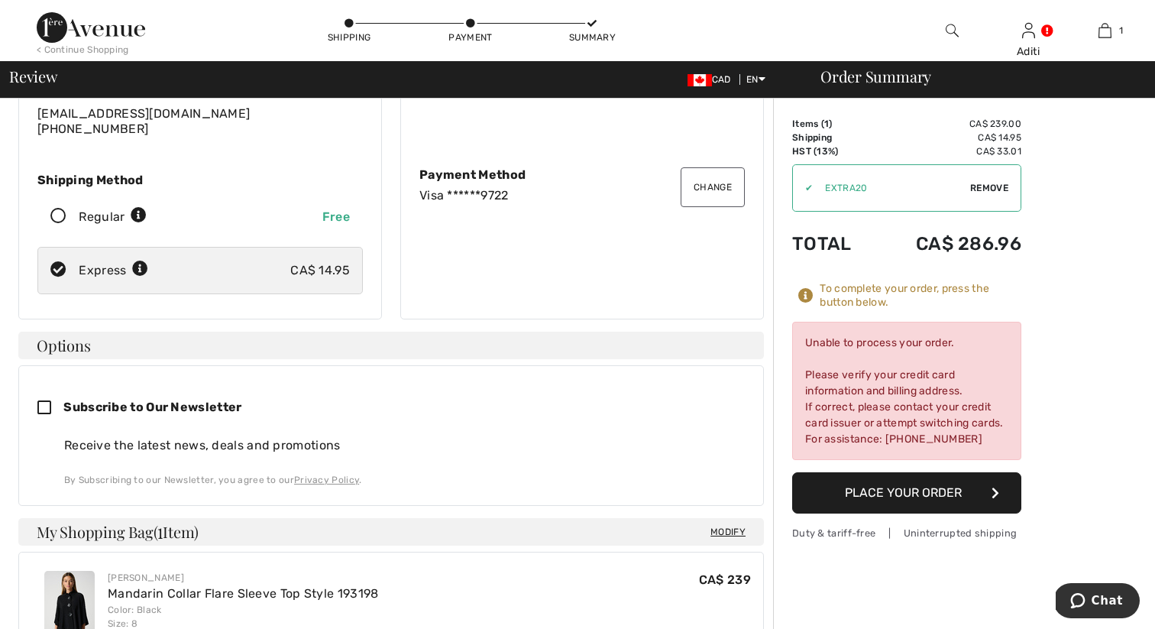
scroll to position [0, 0]
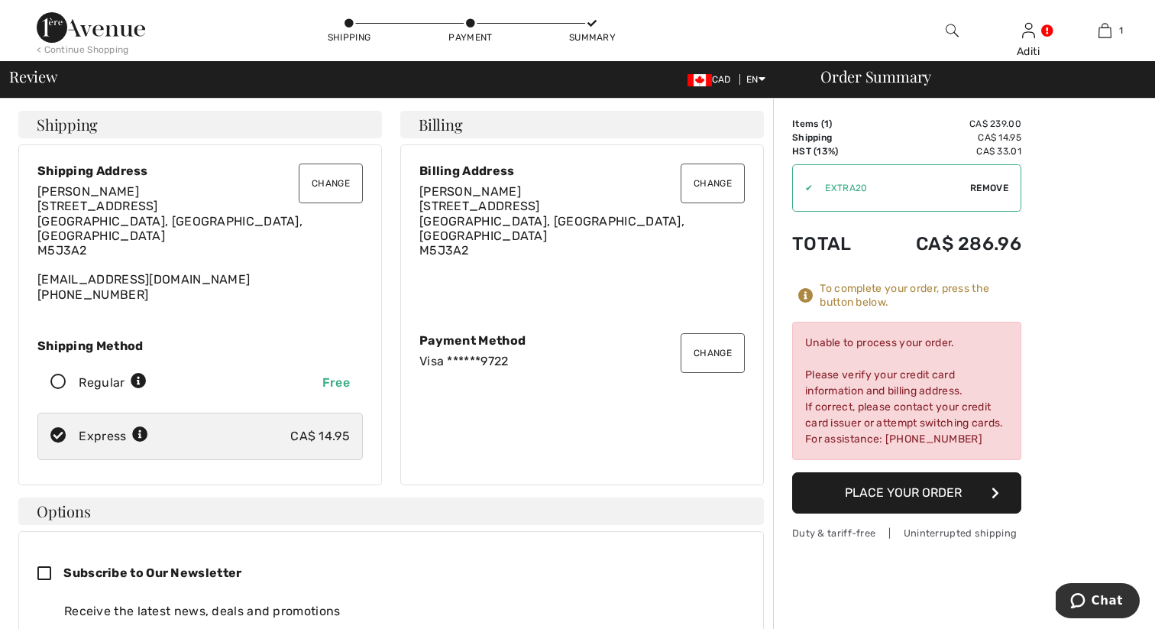
click at [724, 343] on button "Change" at bounding box center [713, 353] width 64 height 40
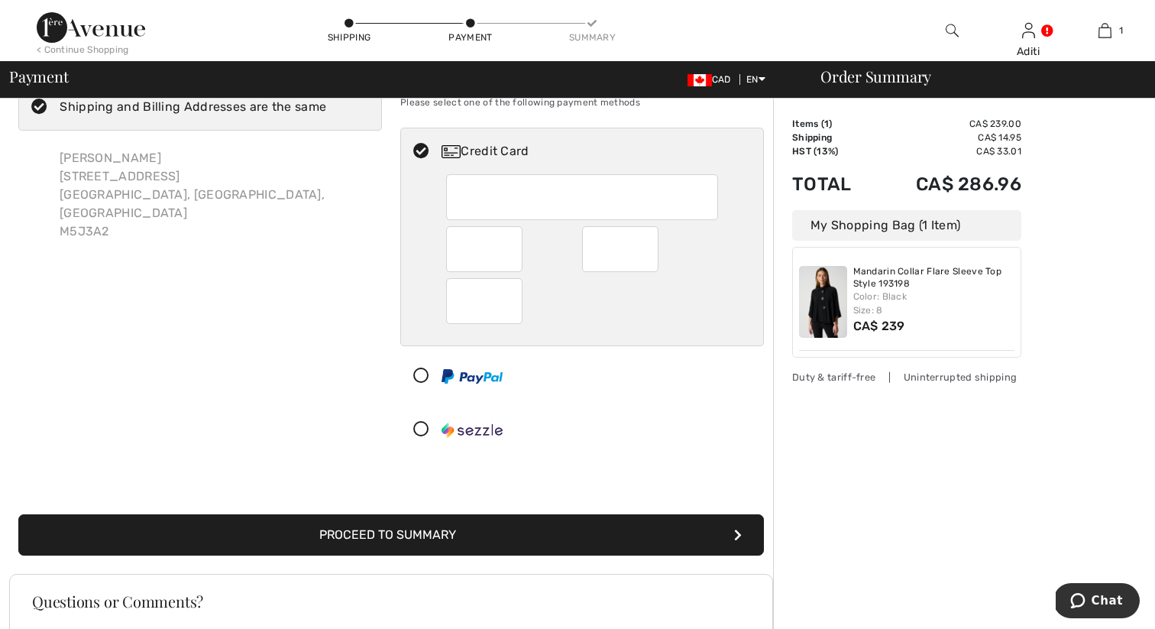
click at [652, 249] on div at bounding box center [620, 249] width 76 height 46
radio input "true"
click at [375, 526] on button "Proceed to Summary" at bounding box center [391, 534] width 746 height 41
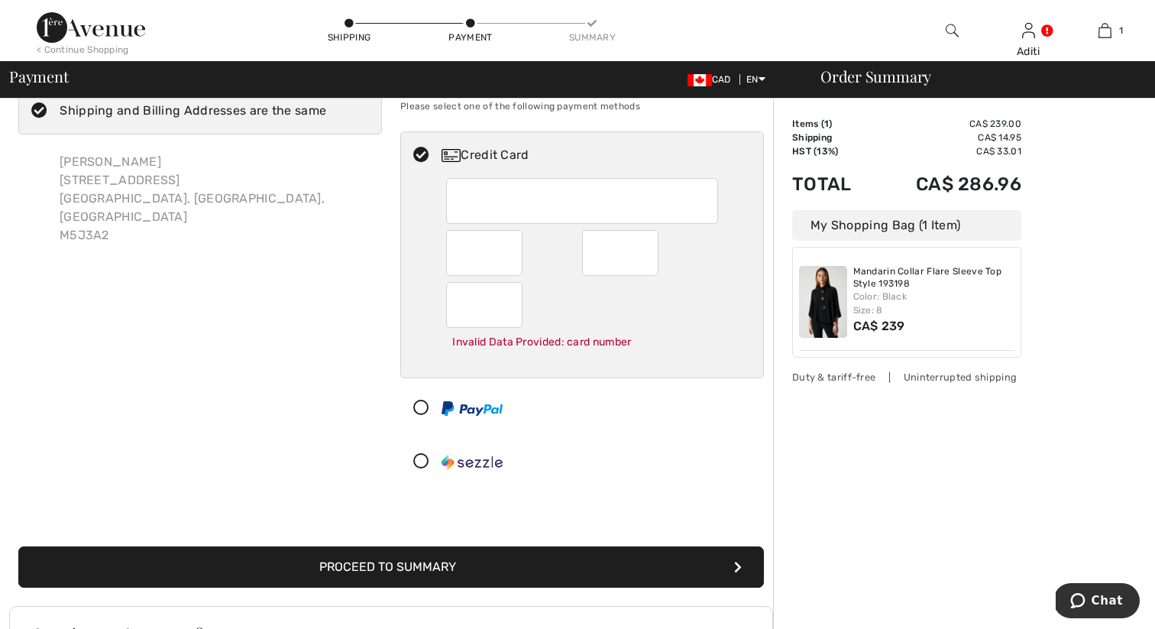
scroll to position [63, 0]
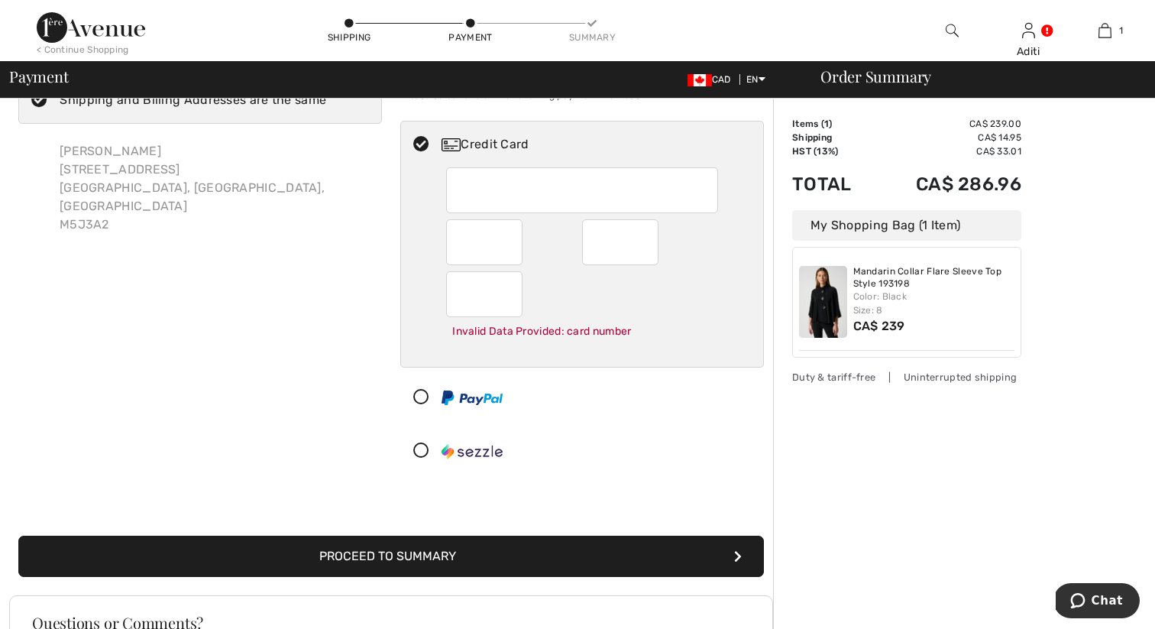
click at [414, 558] on button "Proceed to Summary" at bounding box center [391, 556] width 746 height 41
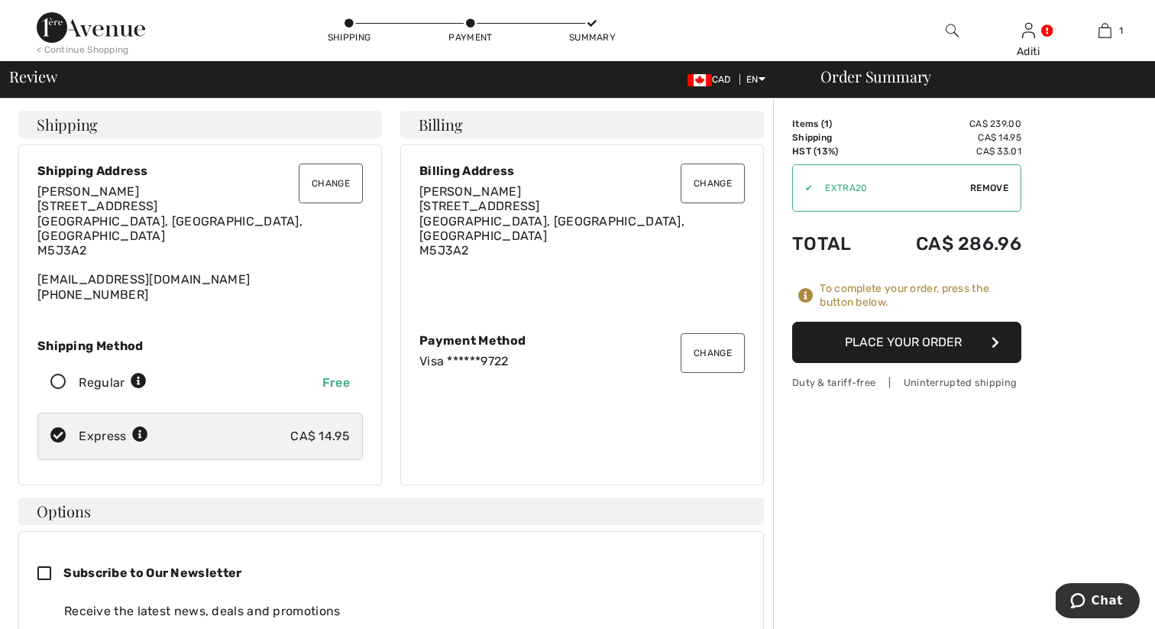
click at [923, 348] on button "Place Your Order" at bounding box center [906, 342] width 229 height 41
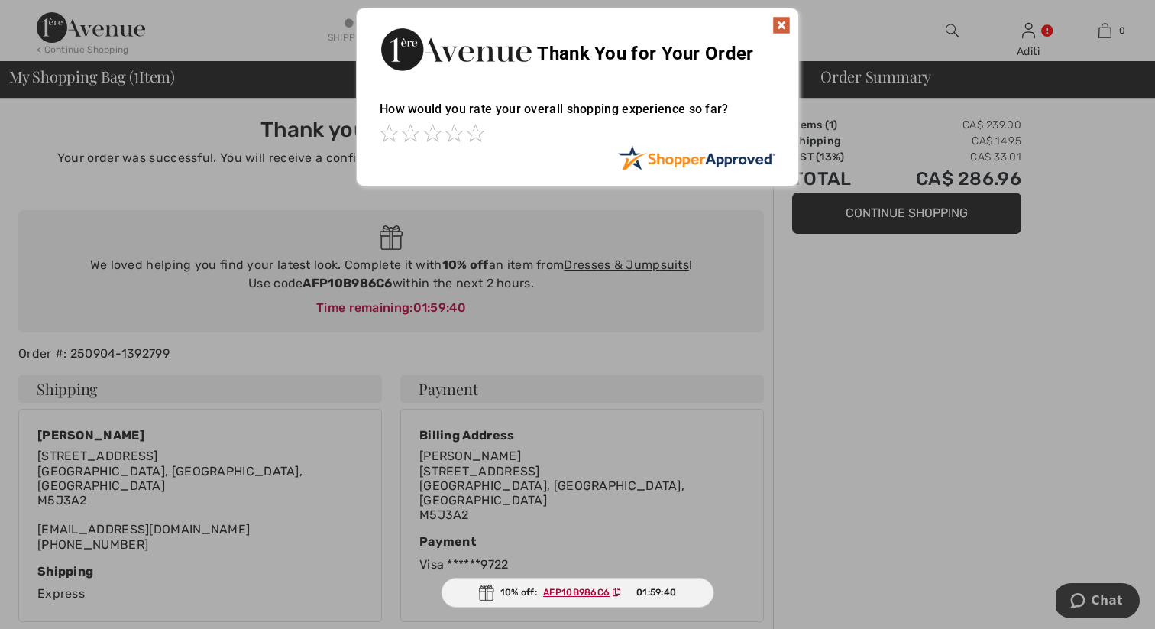
click at [782, 21] on img at bounding box center [782, 25] width 18 height 18
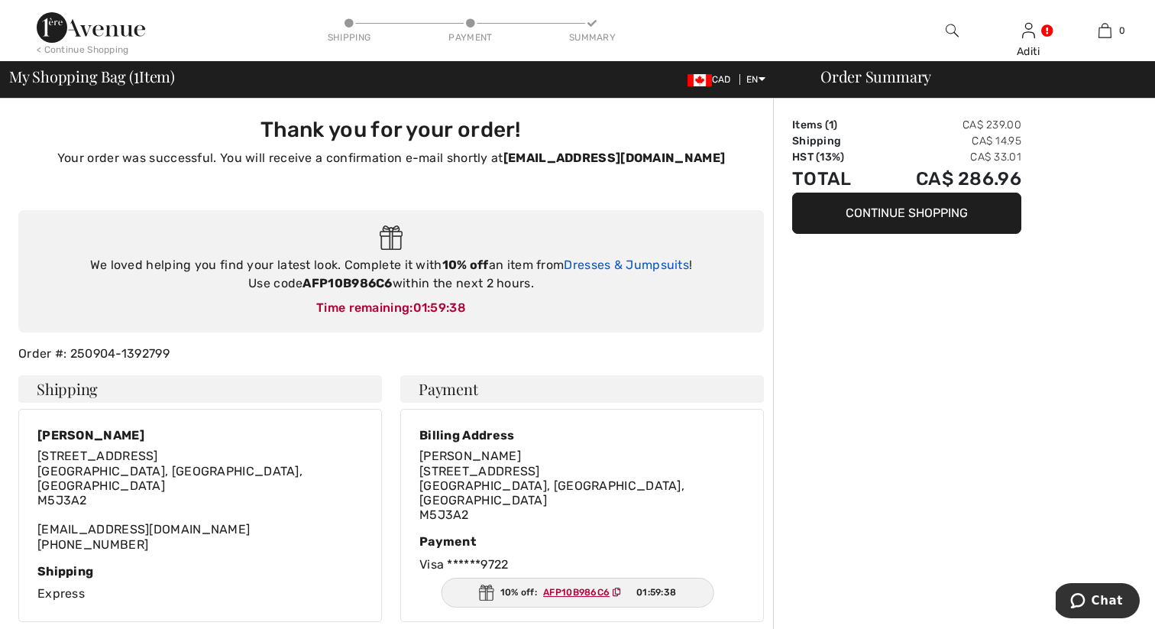
click at [595, 267] on link "Dresses & Jumpsuits" at bounding box center [626, 265] width 125 height 15
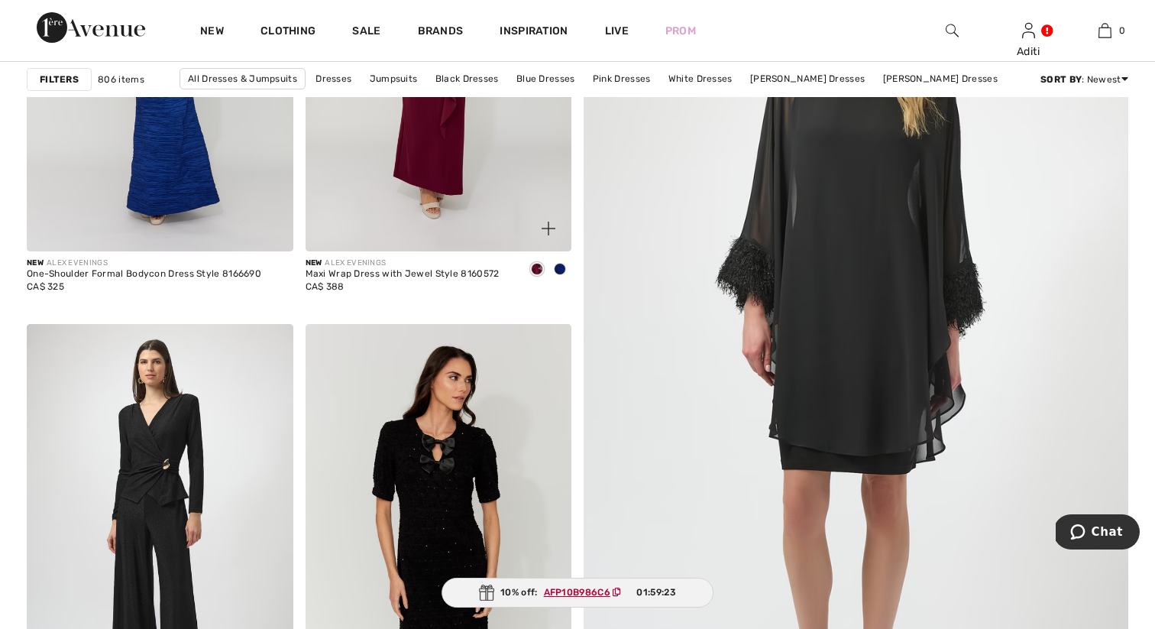
scroll to position [421, 0]
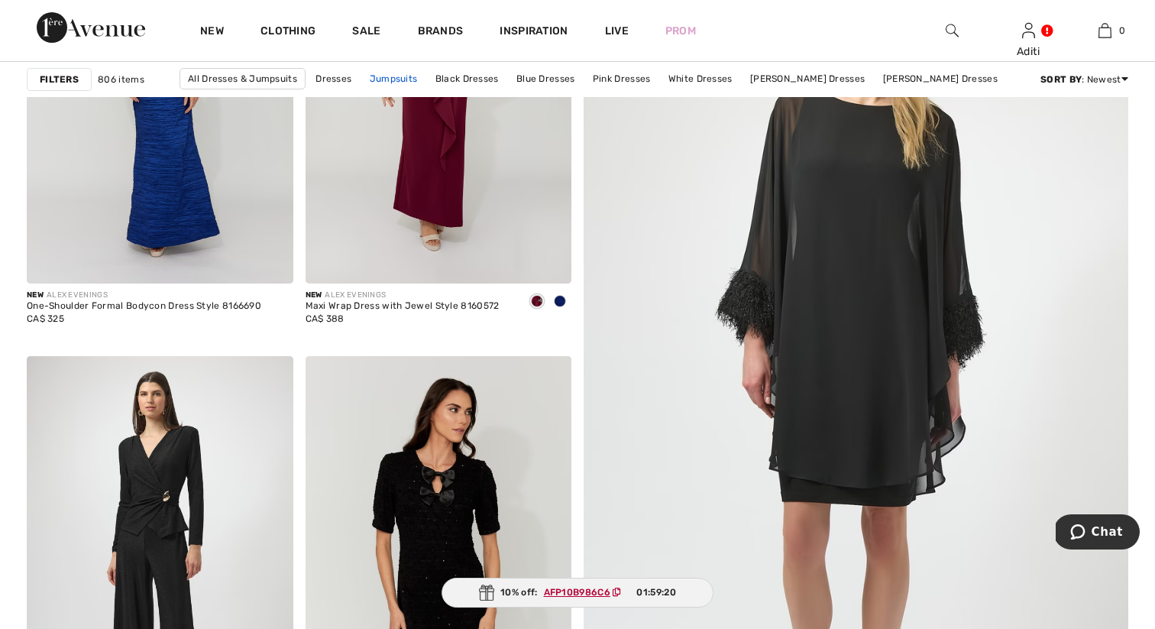
click at [406, 76] on link "Jumpsuits" at bounding box center [393, 78] width 63 height 20
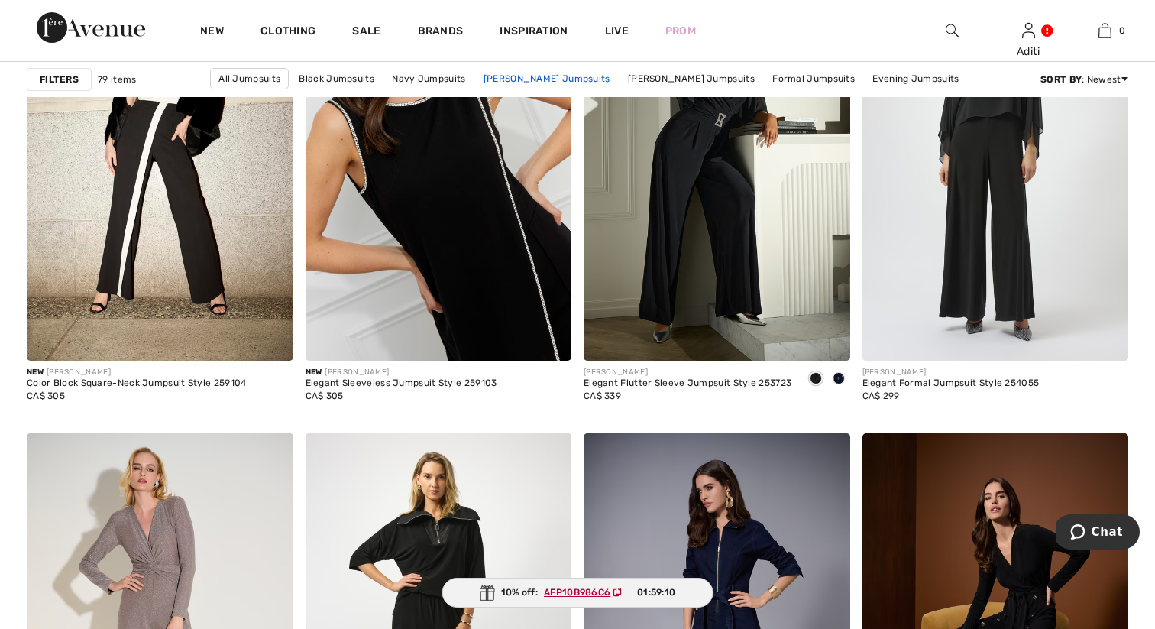
scroll to position [1281, 0]
